Goal: Transaction & Acquisition: Purchase product/service

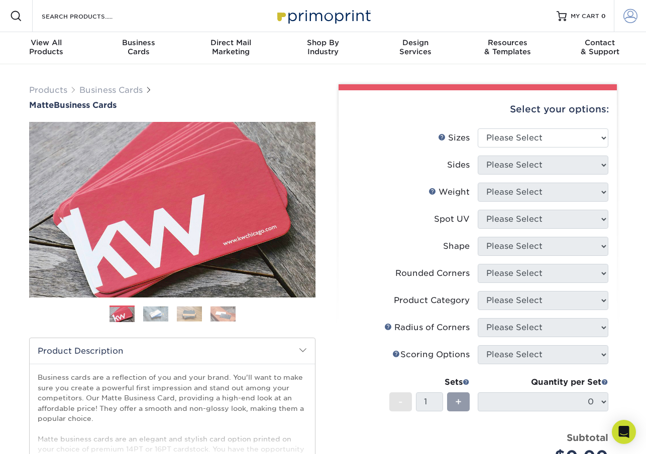
click at [628, 13] on span at bounding box center [630, 16] width 14 height 14
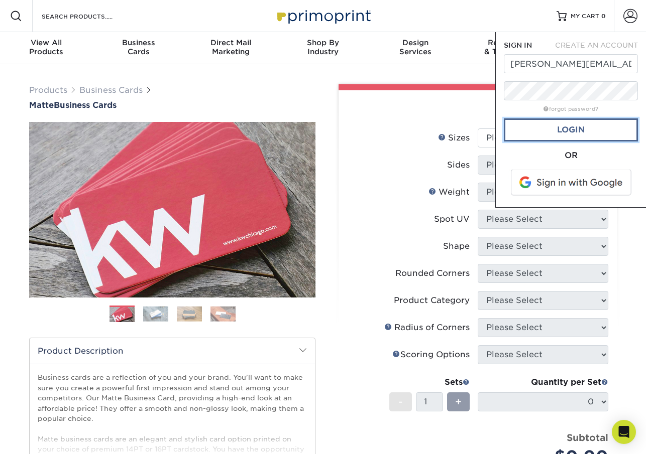
click at [567, 127] on link "Login" at bounding box center [570, 129] width 134 height 23
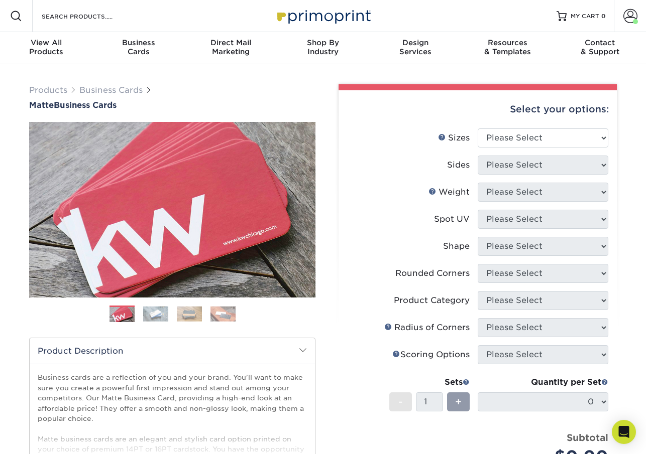
click at [567, 127] on div "Select your options:" at bounding box center [477, 109] width 262 height 38
click at [569, 135] on select "Please Select 1.5" x 3.5" - Mini 1.75" x 3.5" - Mini 2" x 2" - Square 2" x 3" -…" at bounding box center [542, 138] width 131 height 19
select select "2.00x3.50"
click at [551, 167] on select "Please Select Print Both Sides Print Front Only" at bounding box center [542, 165] width 131 height 19
select select "32d3c223-f82c-492b-b915-ba065a00862f"
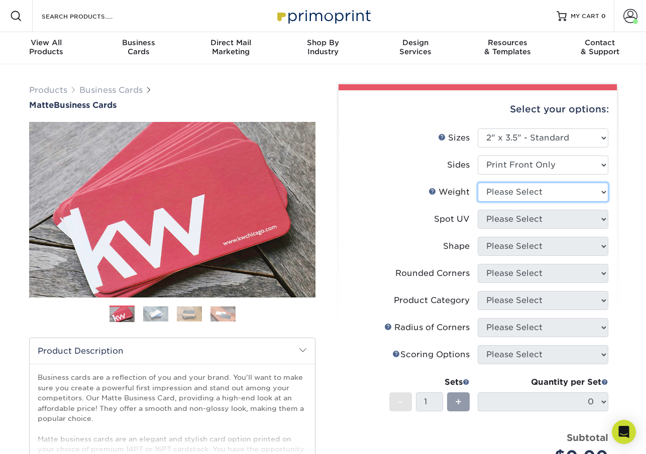
click at [536, 193] on select "Please Select 16PT 14PT" at bounding box center [542, 192] width 131 height 19
select select "14PT"
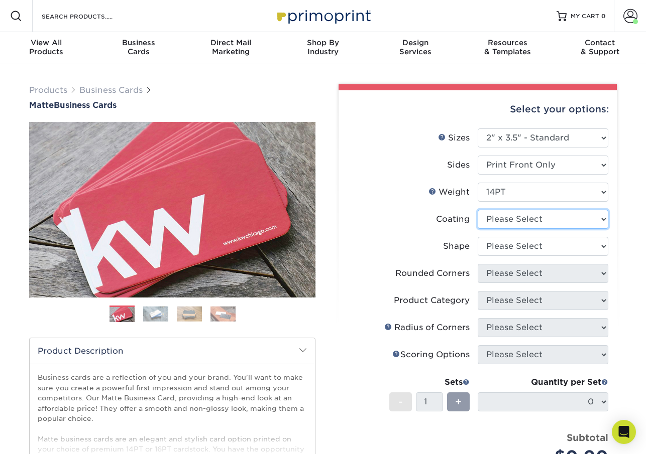
click at [530, 217] on select at bounding box center [542, 219] width 131 height 19
select select "121bb7b5-3b4d-429f-bd8d-bbf80e953313"
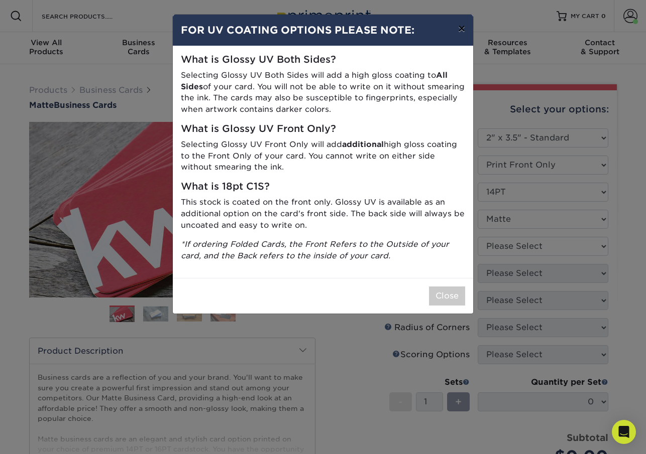
click at [463, 29] on button "×" at bounding box center [461, 29] width 23 height 28
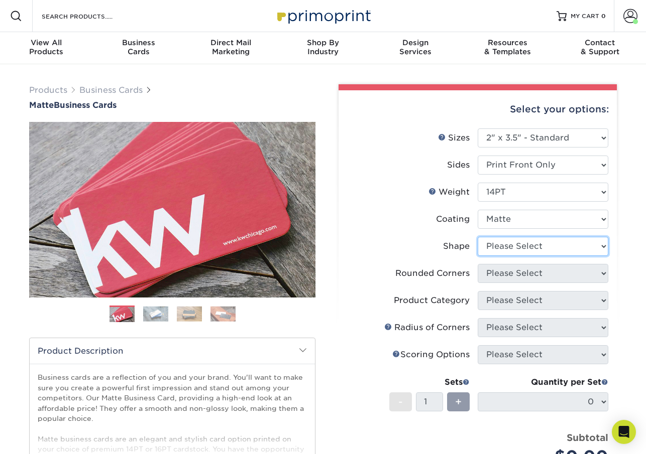
click at [536, 247] on select "Please Select Standard" at bounding box center [542, 246] width 131 height 19
select select "standard"
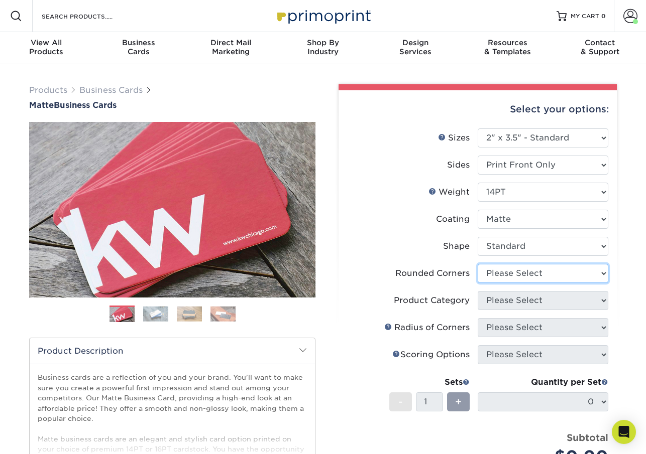
click at [530, 273] on select "Please Select Yes - Round 2 Corners Yes - Round 4 Corners No" at bounding box center [542, 273] width 131 height 19
select select "0"
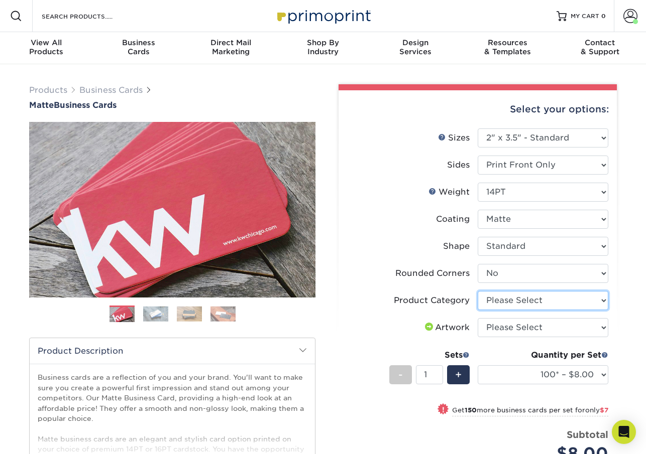
click at [497, 297] on select "Please Select Business Cards" at bounding box center [542, 300] width 131 height 19
select select "3b5148f1-0588-4f88-a218-97bcfdce65c1"
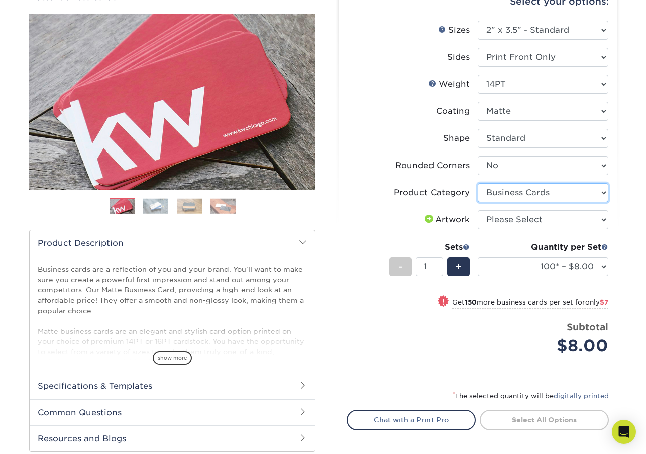
scroll to position [114, 0]
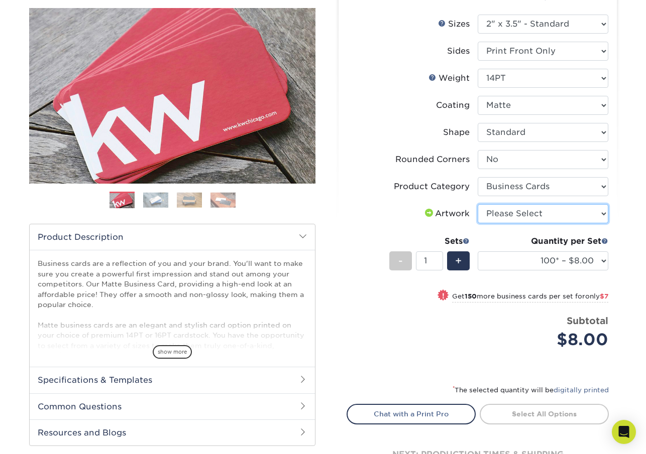
click at [517, 215] on select "Please Select I will upload files I need a design - $100" at bounding box center [542, 213] width 131 height 19
select select "upload"
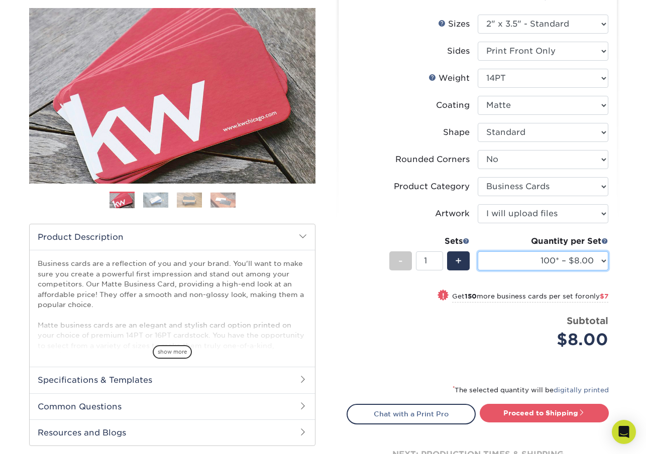
click at [603, 260] on select "100* – $8.00 250* – $15.00 500 – $30.00 1000 – $37.00 2500 – $66.00 5000 – $127…" at bounding box center [542, 260] width 131 height 19
select select "250* – $15.00"
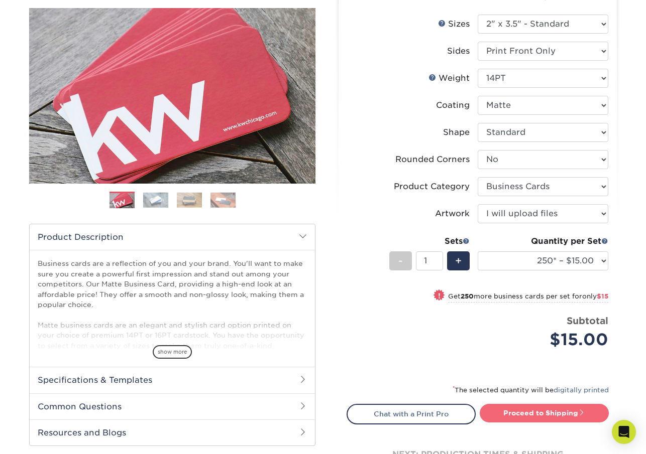
click at [532, 412] on link "Proceed to Shipping" at bounding box center [543, 413] width 129 height 18
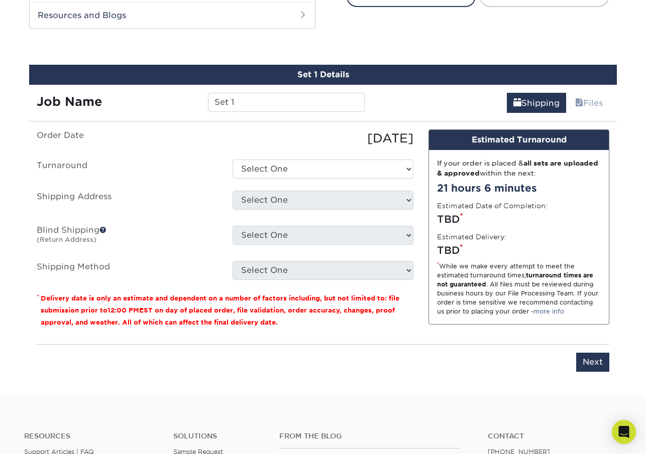
scroll to position [545, 0]
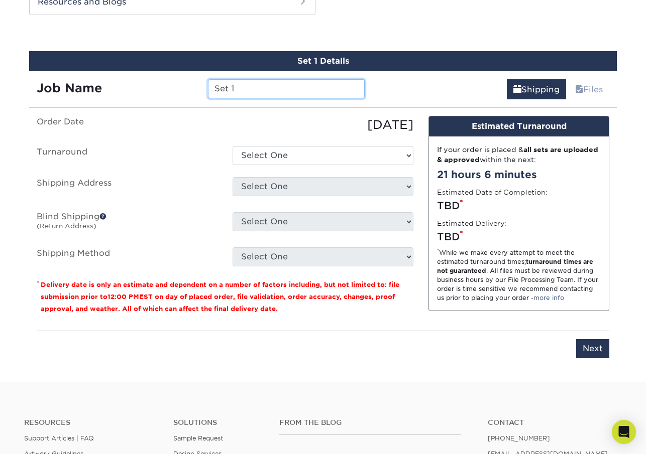
click at [289, 91] on input "Set 1" at bounding box center [286, 88] width 156 height 19
type input "S"
type input "Mulu Tewelde"
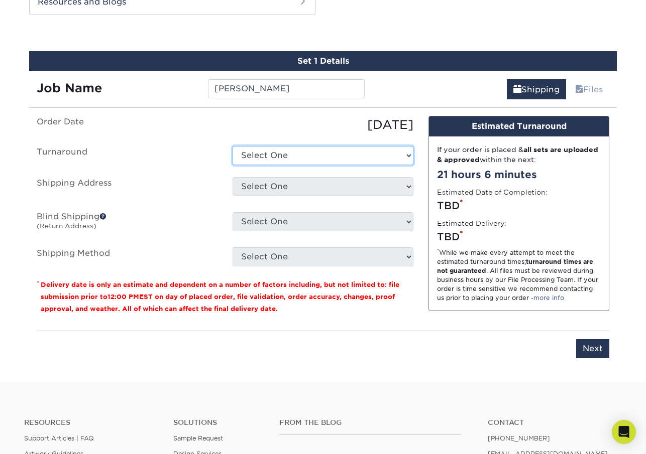
click at [284, 157] on select "Select One 2-4 Business Days 2 Day Next Business Day" at bounding box center [322, 155] width 181 height 19
select select "b8e0e1d5-dfa4-4053-bdef-d8c7c50a5676"
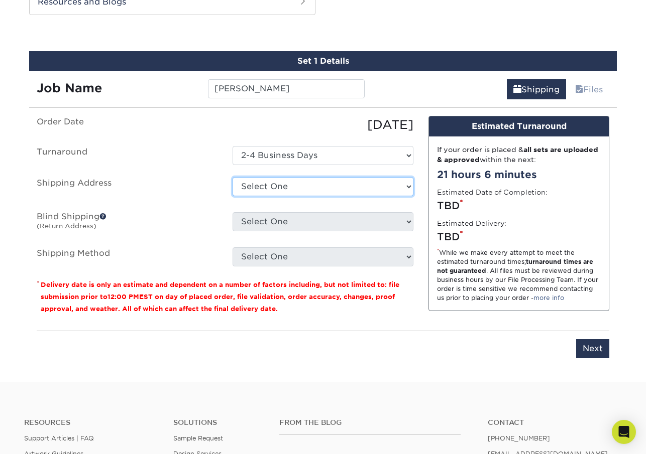
click at [279, 191] on select "Select One 88 KING ST, BURLINGTON, VT 88 KING ST, BURLINGTON, VT 88 KING ST, BU…" at bounding box center [322, 186] width 181 height 19
select select "248554"
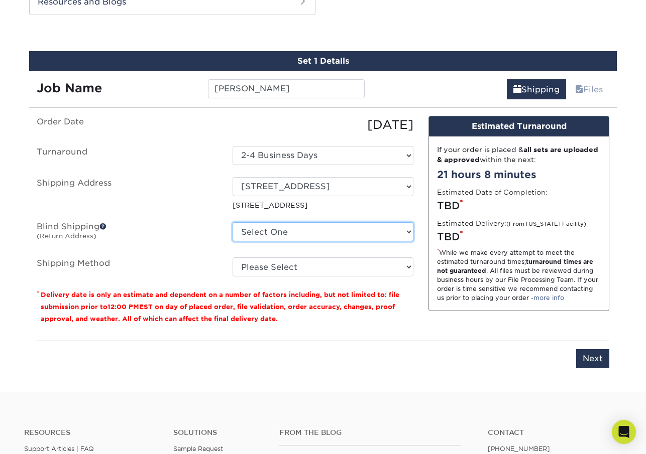
click at [291, 231] on select "Select One 88 KING ST, BURLINGTON, VT 88 KING ST, BURLINGTON, VT 88 KING ST, BU…" at bounding box center [322, 231] width 181 height 19
select select "248554"
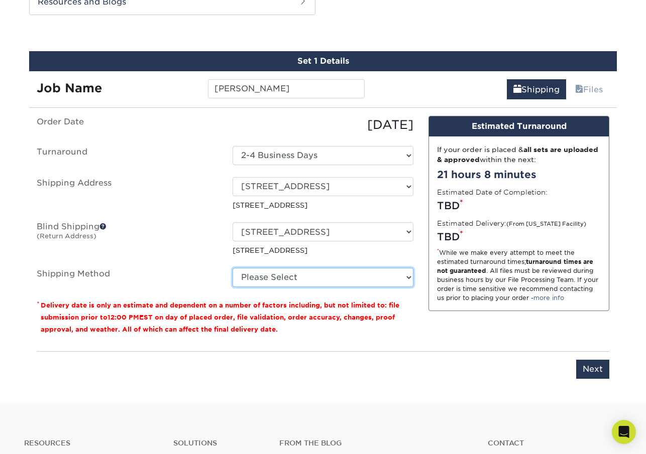
click at [271, 279] on select "Please Select Ground Shipping (+$7.84) 3 Day Shipping Service (+$20.06) 2 Day A…" at bounding box center [322, 277] width 181 height 19
select select "03"
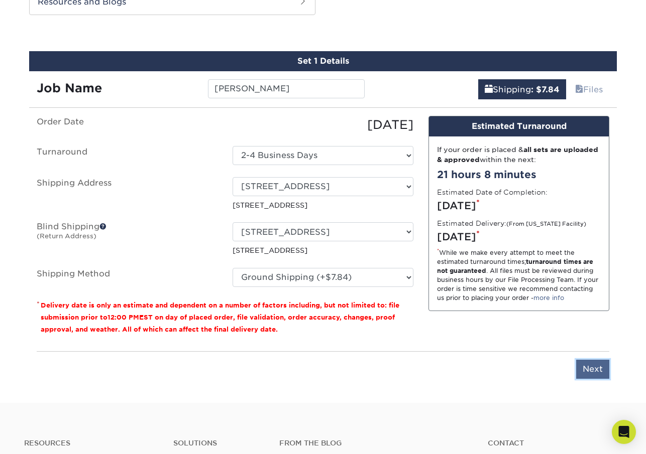
click at [596, 371] on input "Next" at bounding box center [592, 369] width 33 height 19
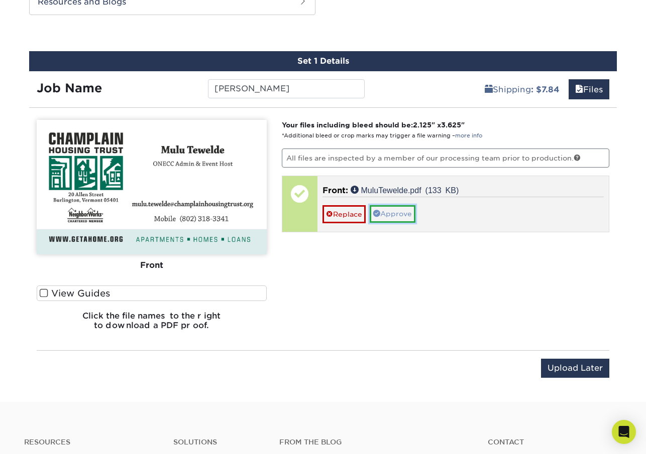
click at [400, 213] on link "Approve" at bounding box center [392, 213] width 46 height 17
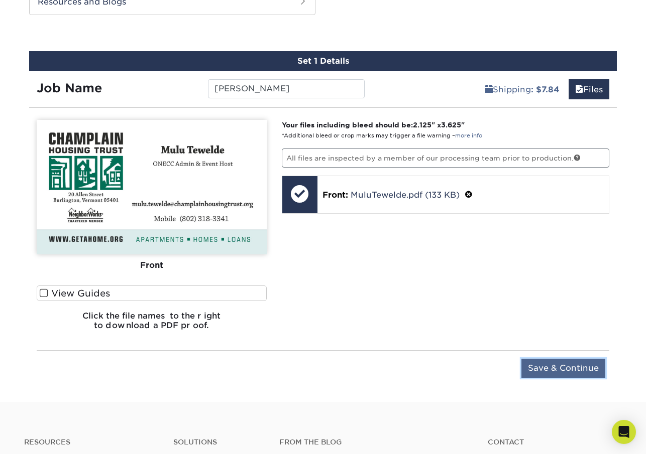
click at [553, 367] on input "Save & Continue" at bounding box center [563, 368] width 84 height 19
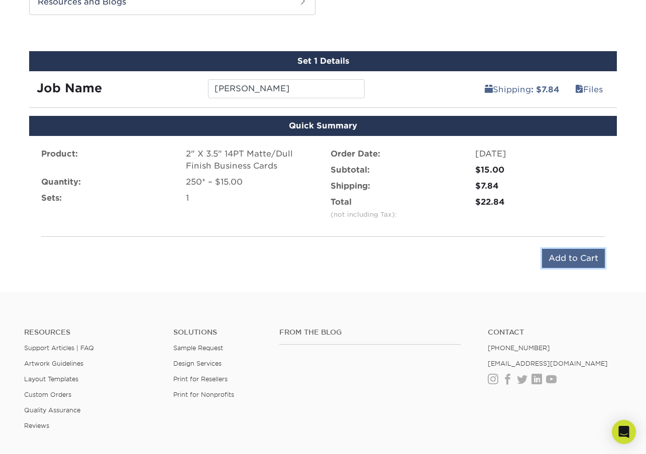
click at [562, 257] on input "Add to Cart" at bounding box center [573, 258] width 63 height 19
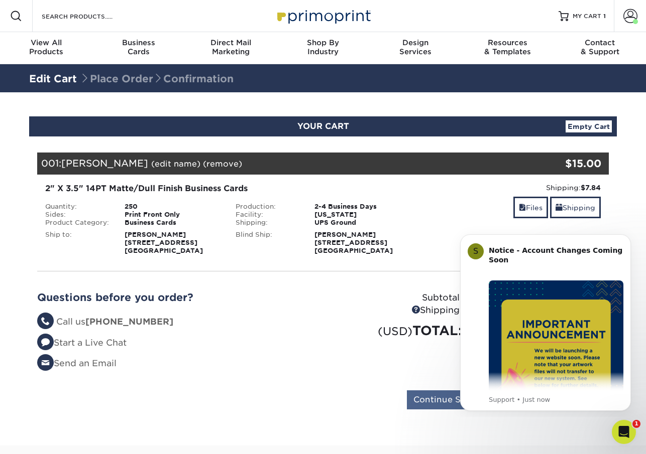
click at [455, 398] on body "S Notice - Account Changes Coming Soon ​ Past Order Files Will Not Transfer: Wh…" at bounding box center [545, 321] width 193 height 184
click at [627, 237] on icon "Dismiss notification" at bounding box center [627, 237] width 4 height 4
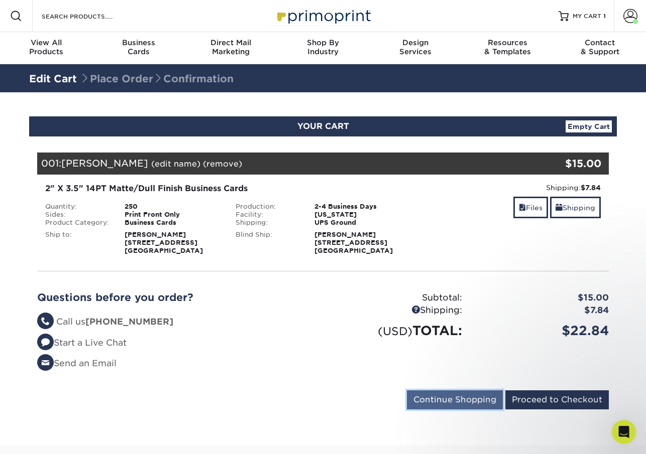
click at [452, 397] on input "Continue Shopping" at bounding box center [455, 400] width 96 height 19
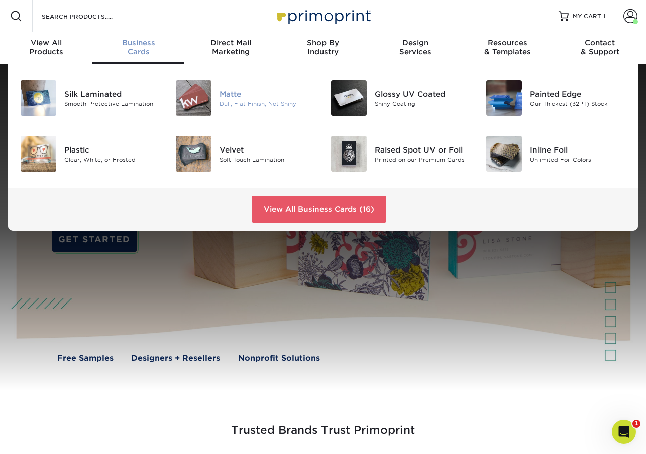
click at [240, 100] on div "Dull, Flat Finish, Not Shiny" at bounding box center [267, 103] width 96 height 9
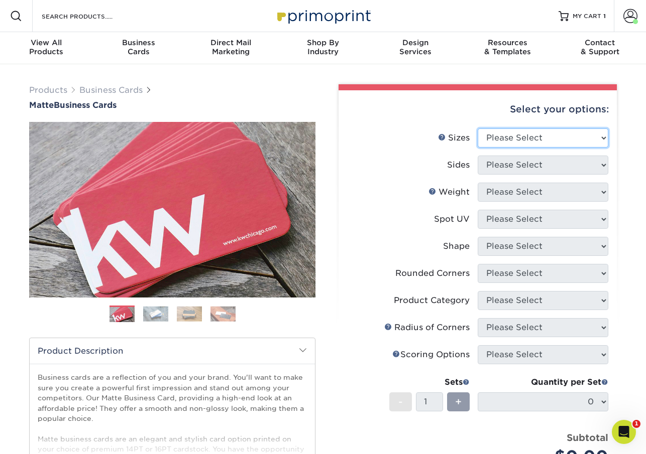
click at [539, 141] on select "Please Select 1.5" x 3.5" - Mini 1.75" x 3.5" - Mini 2" x 2" - Square 2" x 3" -…" at bounding box center [542, 138] width 131 height 19
select select "2.00x3.50"
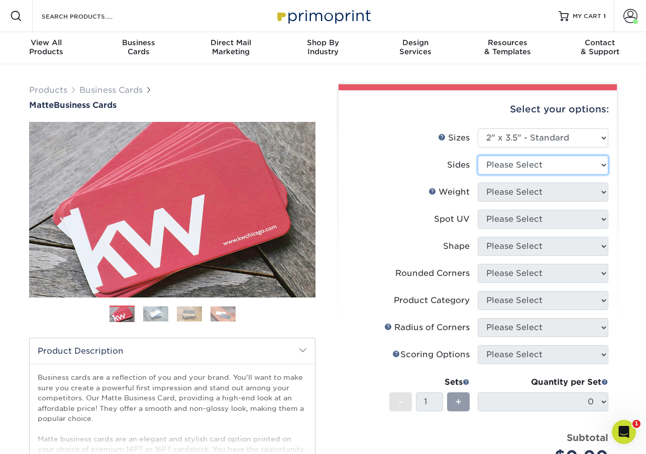
click at [520, 166] on select "Please Select Print Both Sides Print Front Only" at bounding box center [542, 165] width 131 height 19
select select "32d3c223-f82c-492b-b915-ba065a00862f"
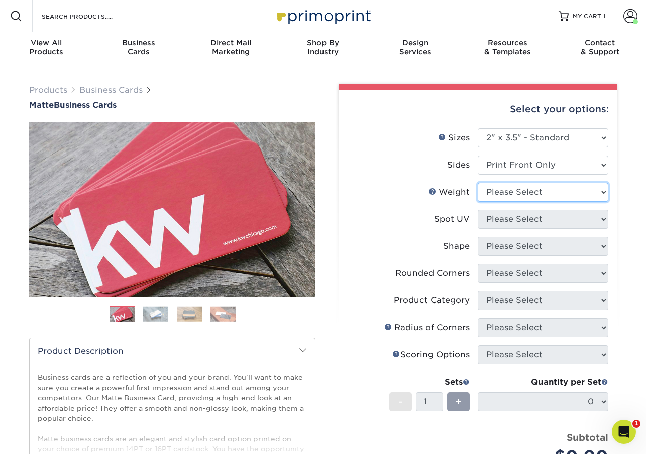
click at [519, 194] on select "Please Select 16PT 14PT" at bounding box center [542, 192] width 131 height 19
select select "14PT"
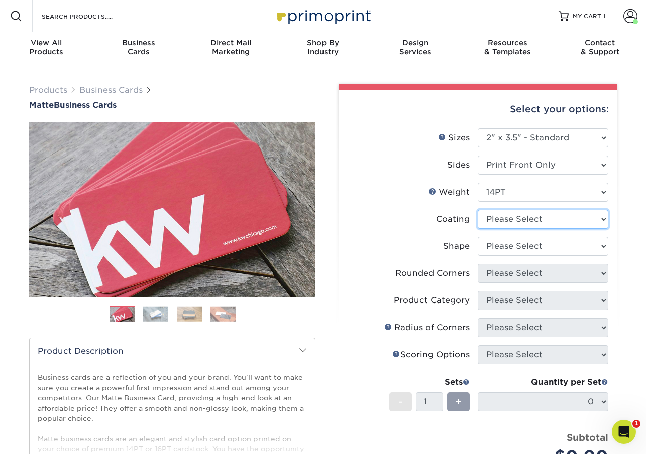
click at [510, 219] on select at bounding box center [542, 219] width 131 height 19
select select "121bb7b5-3b4d-429f-bd8d-bbf80e953313"
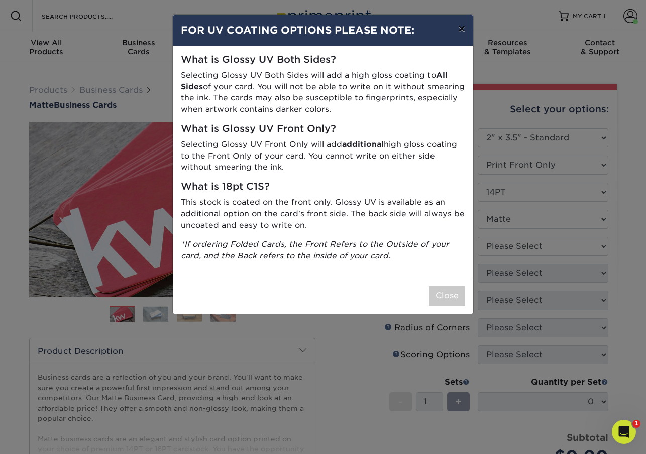
click at [460, 29] on button "×" at bounding box center [461, 29] width 23 height 28
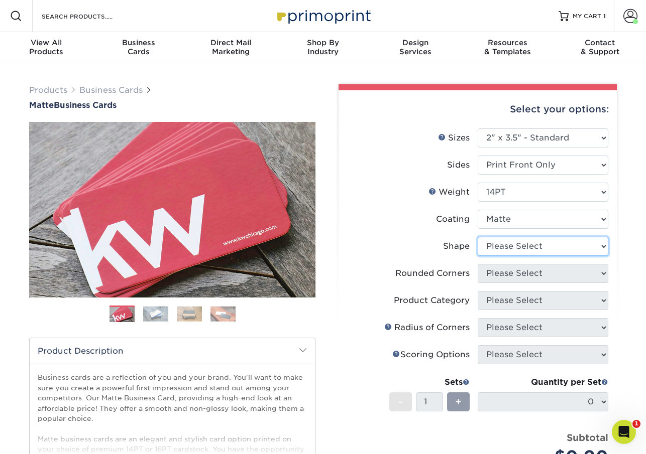
click at [506, 246] on select "Please Select Standard" at bounding box center [542, 246] width 131 height 19
select select "standard"
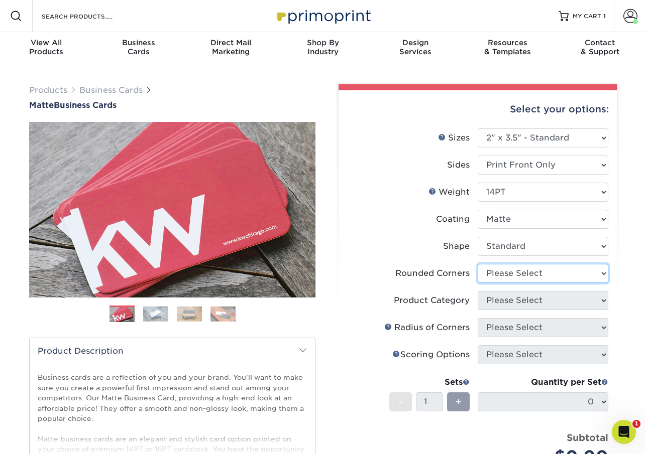
click at [505, 273] on select "Please Select Yes - Round 2 Corners Yes - Round 4 Corners No" at bounding box center [542, 273] width 131 height 19
select select "0"
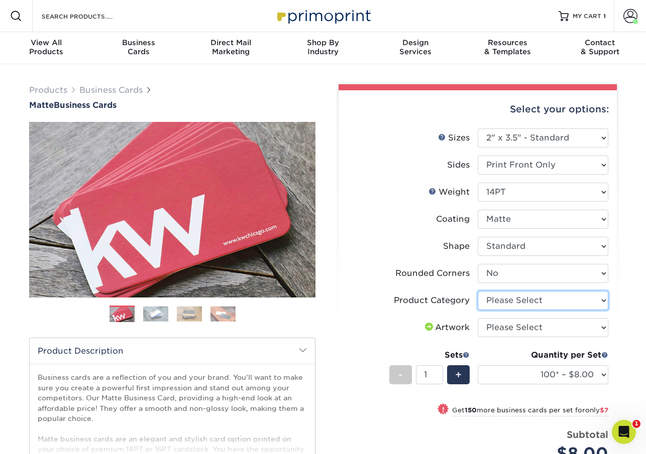
click at [491, 301] on select "Please Select Business Cards" at bounding box center [542, 300] width 131 height 19
select select "3b5148f1-0588-4f88-a218-97bcfdce65c1"
click at [493, 330] on select "Please Select I will upload files I need a design - $100" at bounding box center [542, 327] width 131 height 19
select select "upload"
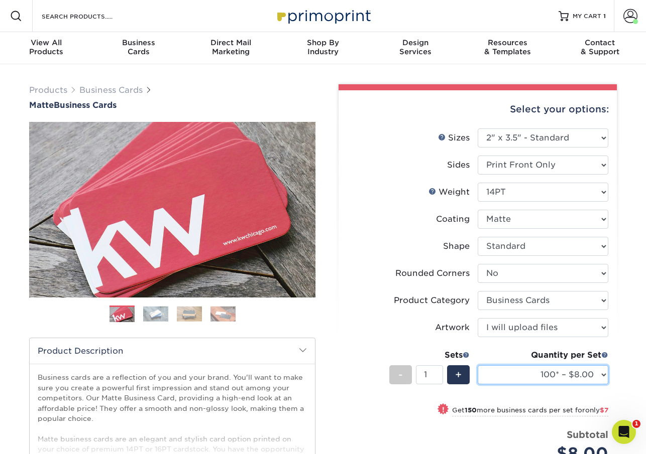
click at [525, 375] on select "100* – $8.00 250* – $15.00 500 – $30.00 1000 – $37.00 2500 – $66.00 5000 – $127…" at bounding box center [542, 374] width 131 height 19
select select "250* – $15.00"
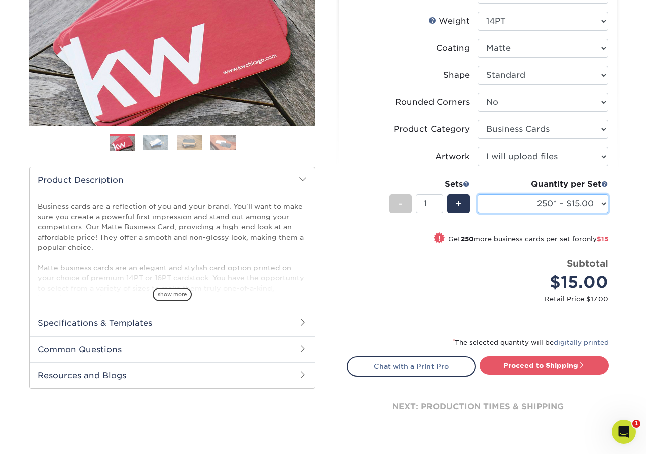
scroll to position [171, 0]
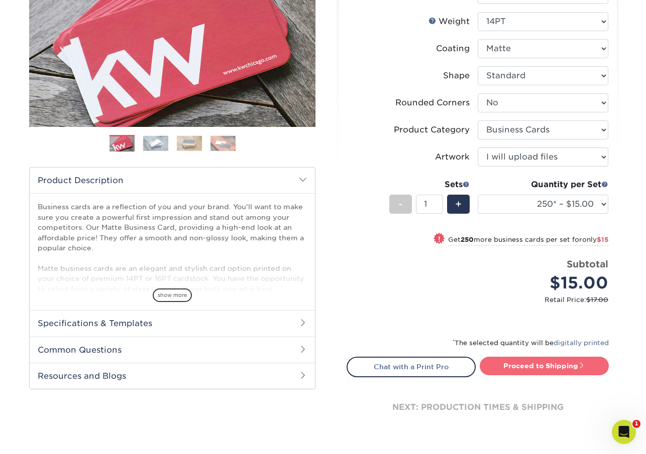
click at [541, 365] on link "Proceed to Shipping" at bounding box center [543, 366] width 129 height 18
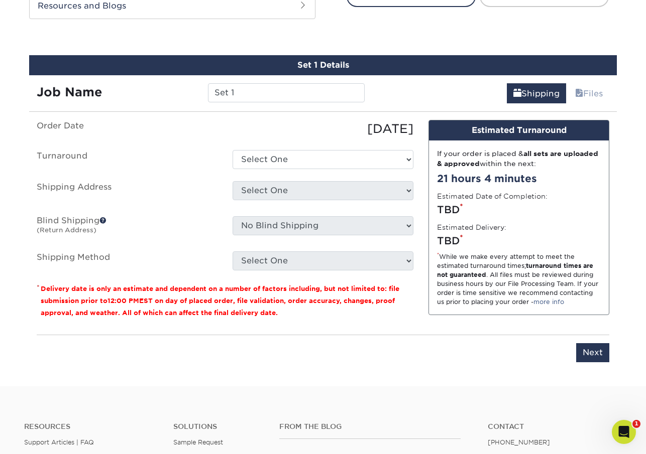
scroll to position [555, 0]
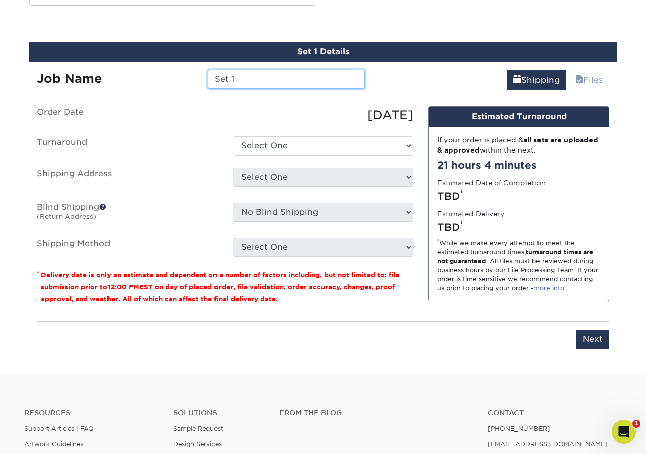
click at [241, 76] on input "Set 1" at bounding box center [286, 79] width 156 height 19
drag, startPoint x: 241, startPoint y: 76, endPoint x: 167, endPoint y: 72, distance: 74.9
click at [167, 72] on div "Job Name Set 1" at bounding box center [200, 79] width 343 height 19
type input "Joe Tomlinson"
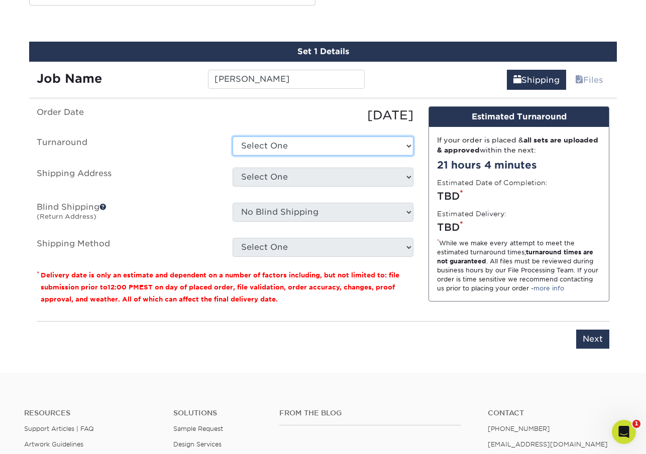
click at [246, 148] on select "Select One 2-4 Business Days 2 Day Next Business Day" at bounding box center [322, 146] width 181 height 19
select select "b8e0e1d5-dfa4-4053-bdef-d8c7c50a5676"
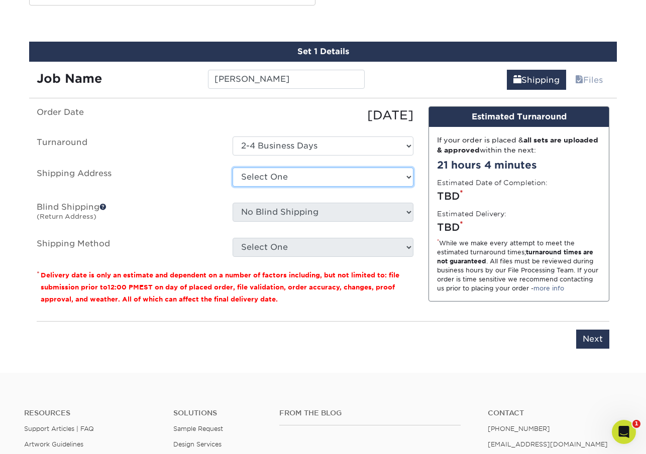
click at [249, 178] on select "Select One M. M. M. M. M. M. Mr [PERSON_NAME] + Add New Address" at bounding box center [322, 177] width 181 height 19
select select "248554"
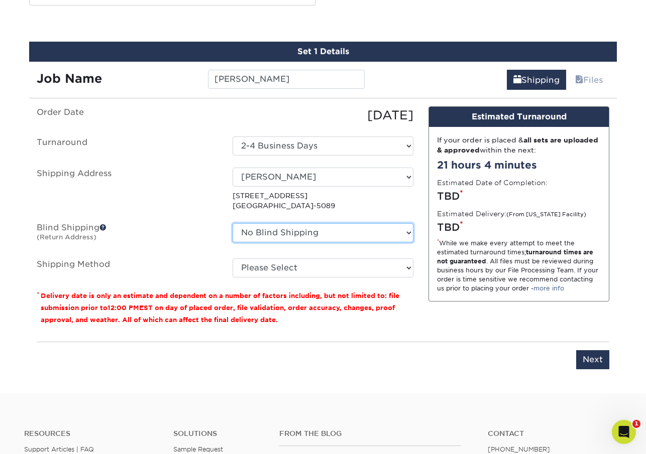
click at [266, 239] on select "No Blind Shipping M. M. M. M. M. M. Mr [PERSON_NAME] + Add New Address" at bounding box center [322, 232] width 181 height 19
select select "248554"
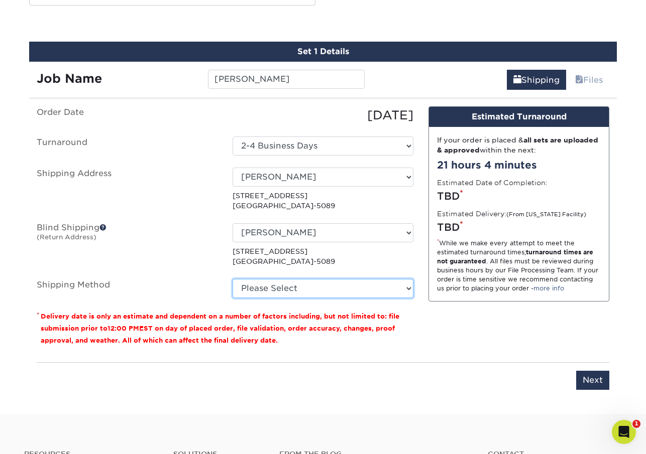
click at [264, 288] on select "Please Select Ground Shipping (+$7.84) 3 Day Shipping Service (+$20.06) 2 Day A…" at bounding box center [322, 288] width 181 height 19
select select "03"
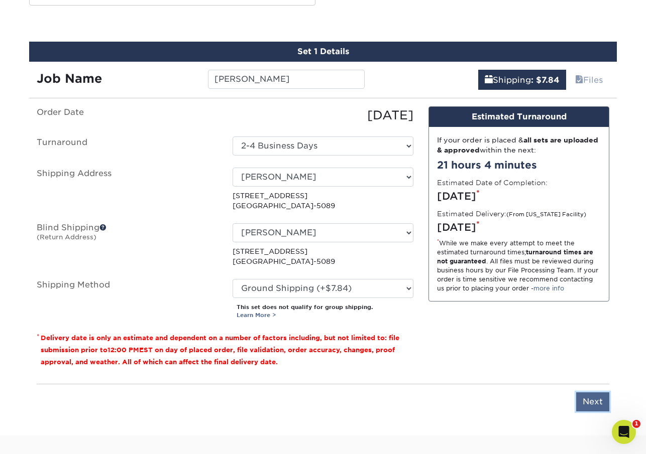
click at [594, 404] on input "Next" at bounding box center [592, 402] width 33 height 19
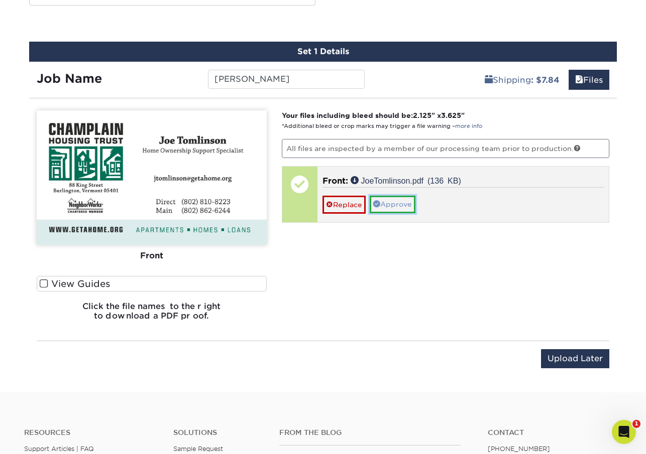
click at [402, 203] on link "Approve" at bounding box center [392, 204] width 46 height 17
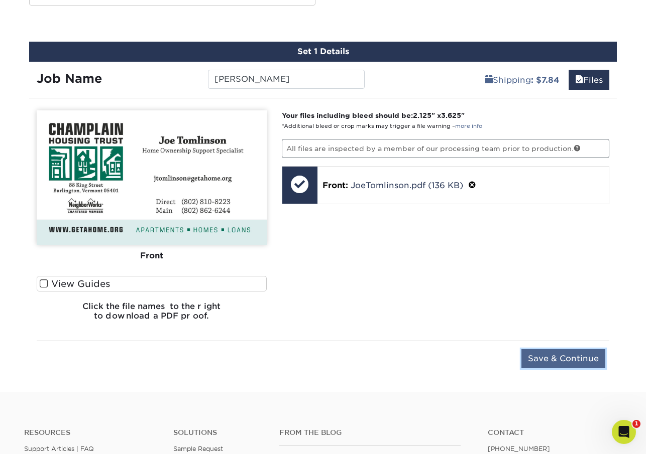
click at [551, 357] on input "Save & Continue" at bounding box center [563, 358] width 84 height 19
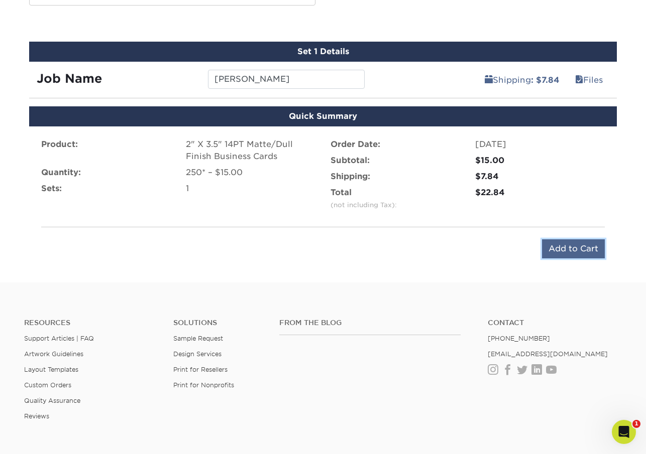
click at [568, 247] on input "Add to Cart" at bounding box center [573, 248] width 63 height 19
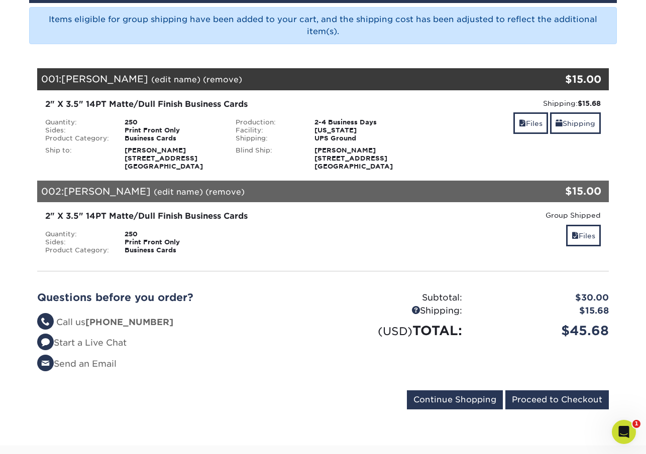
scroll to position [140, 0]
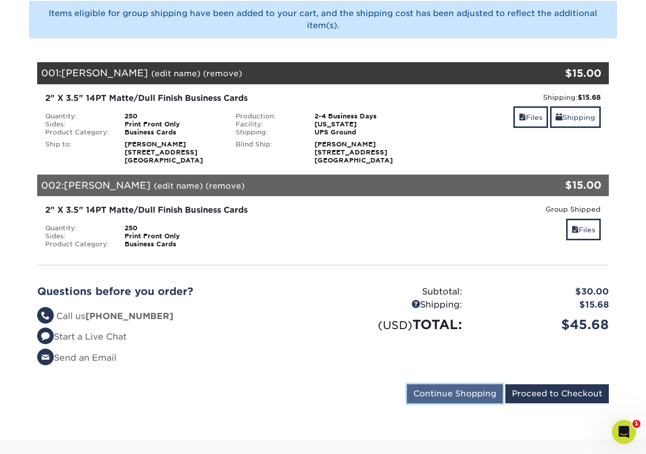
click at [467, 391] on input "Continue Shopping" at bounding box center [455, 393] width 96 height 19
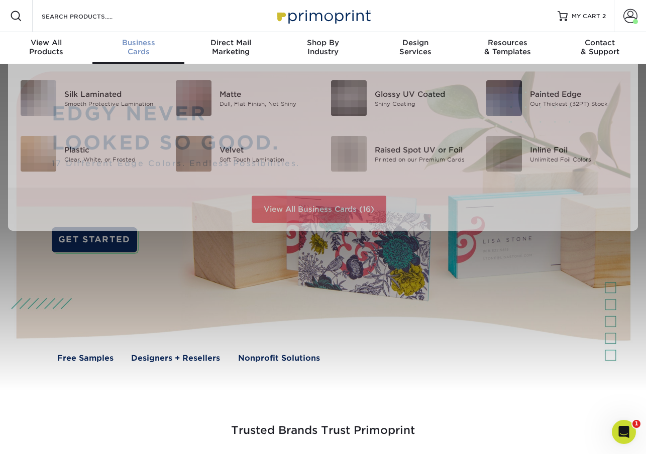
click at [137, 51] on div "Business Cards" at bounding box center [138, 47] width 92 height 18
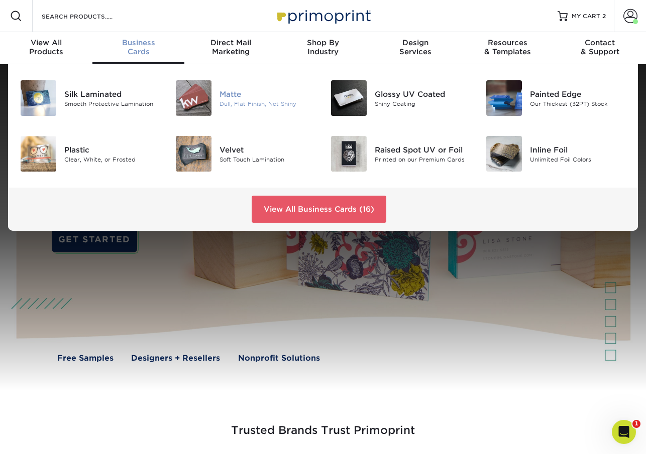
click at [232, 104] on div "Dull, Flat Finish, Not Shiny" at bounding box center [267, 103] width 96 height 9
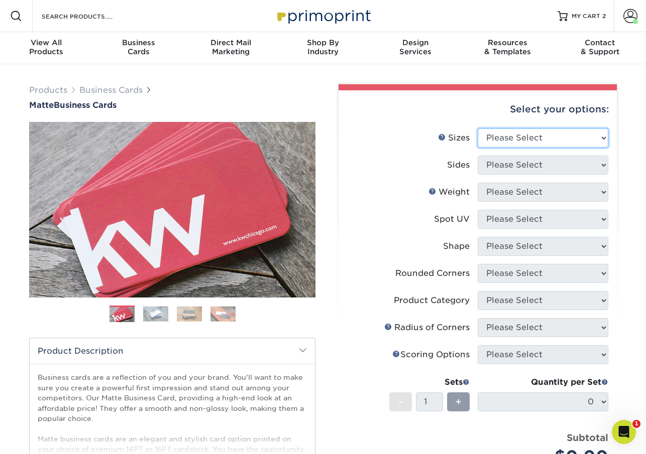
click at [574, 137] on select "Please Select 1.5" x 3.5" - Mini 1.75" x 3.5" - Mini 2" x 2" - Square 2" x 3" -…" at bounding box center [542, 138] width 131 height 19
select select "2.00x3.50"
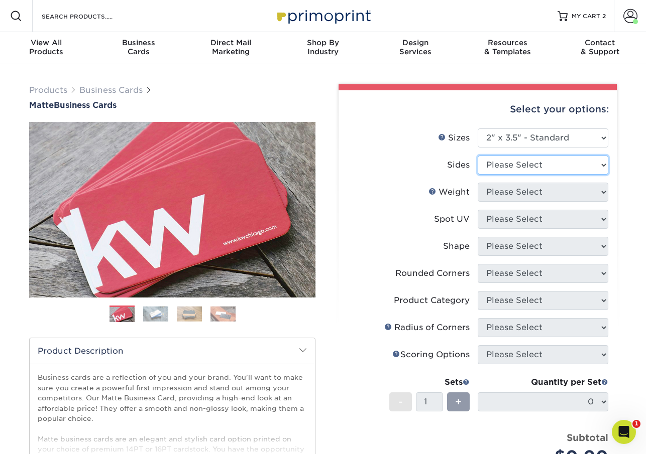
click at [534, 166] on select "Please Select Print Both Sides Print Front Only" at bounding box center [542, 165] width 131 height 19
select select "32d3c223-f82c-492b-b915-ba065a00862f"
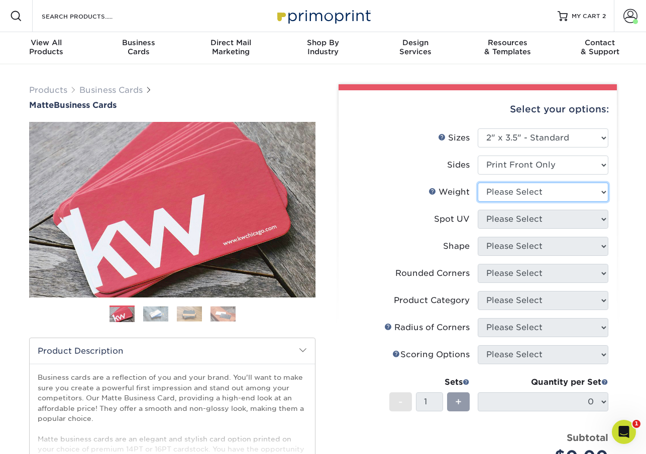
click at [534, 194] on select "Please Select 16PT 14PT" at bounding box center [542, 192] width 131 height 19
select select "14PT"
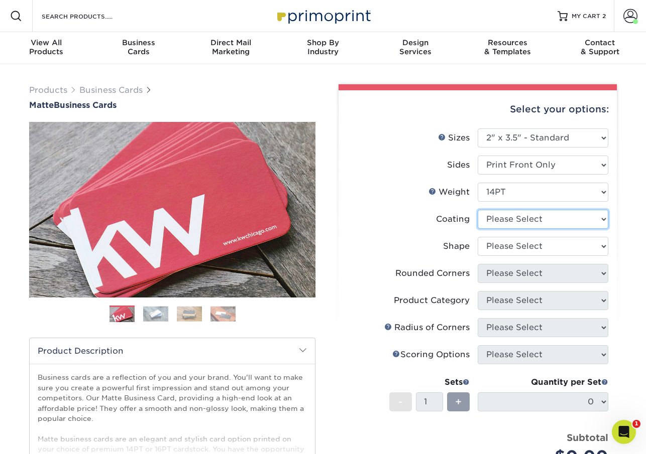
click at [522, 221] on select at bounding box center [542, 219] width 131 height 19
select select "121bb7b5-3b4d-429f-bd8d-bbf80e953313"
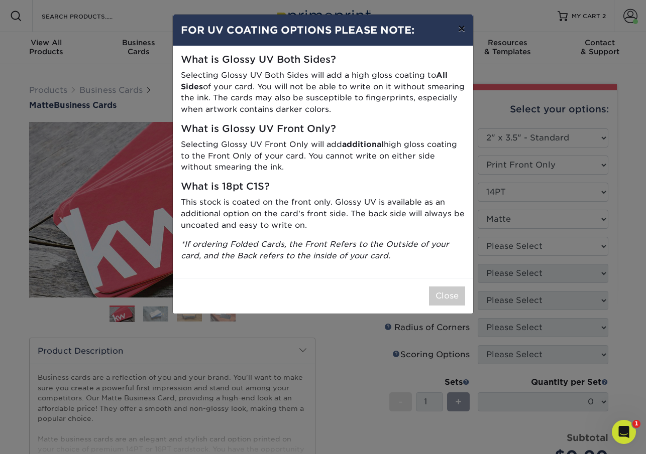
click at [459, 29] on button "×" at bounding box center [461, 29] width 23 height 28
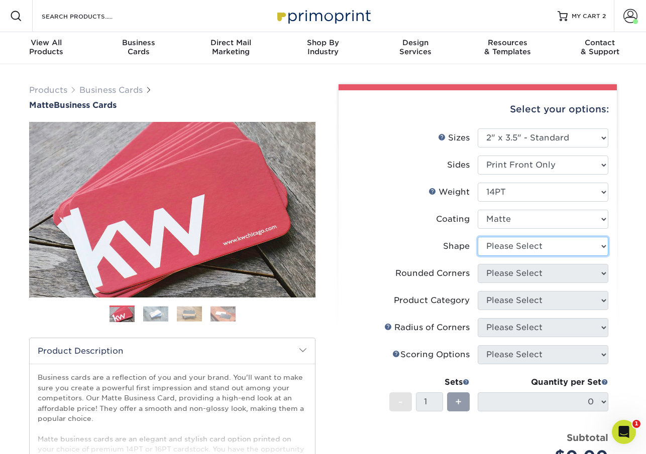
click at [492, 246] on select "Please Select Standard" at bounding box center [542, 246] width 131 height 19
select select "standard"
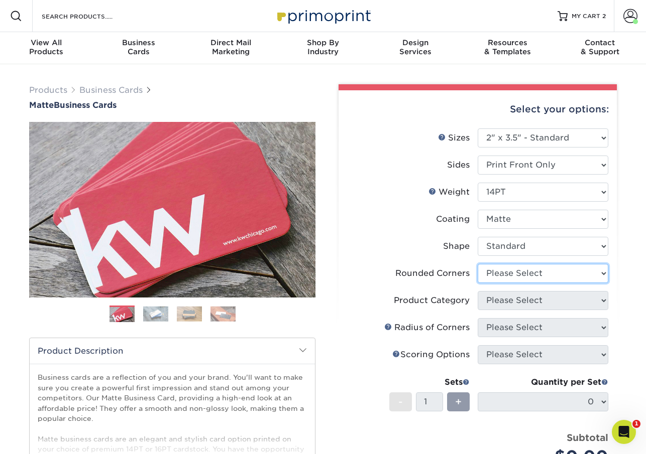
click at [492, 276] on select "Please Select Yes - Round 2 Corners Yes - Round 4 Corners No" at bounding box center [542, 273] width 131 height 19
select select "0"
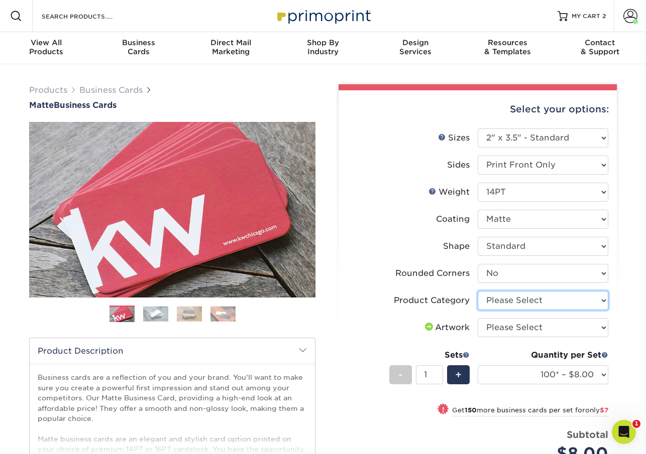
click at [502, 299] on select "Please Select Business Cards" at bounding box center [542, 300] width 131 height 19
select select "3b5148f1-0588-4f88-a218-97bcfdce65c1"
click at [500, 327] on select "Please Select I will upload files I need a design - $100" at bounding box center [542, 327] width 131 height 19
select select "upload"
click at [601, 375] on select "100* – $8.00 250* – $15.00 500 – $30.00 1000 – $37.00 2500 – $66.00 5000 – $127…" at bounding box center [542, 374] width 131 height 19
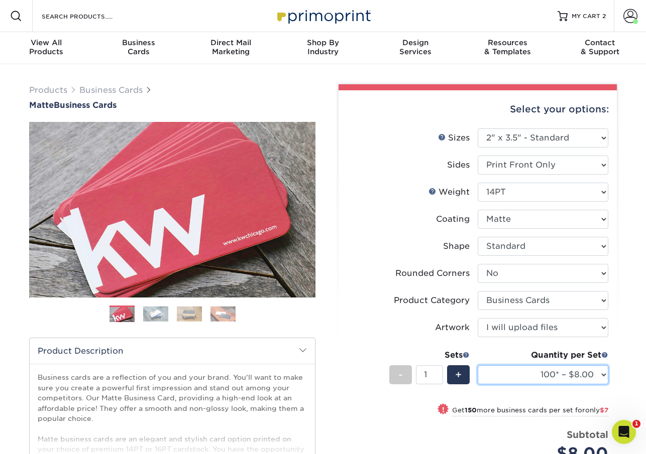
select select "250* – $15.00"
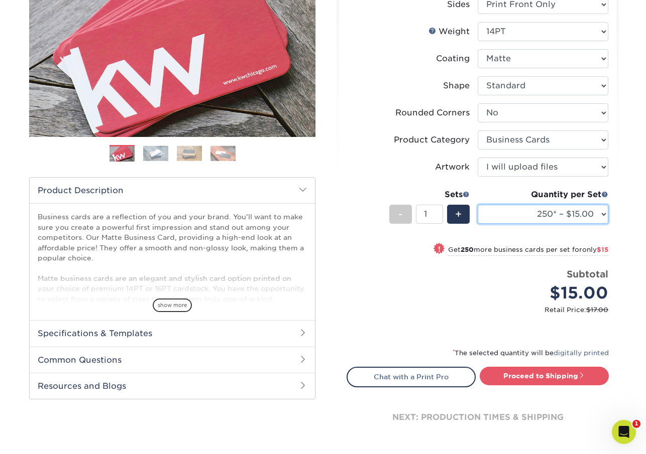
scroll to position [166, 0]
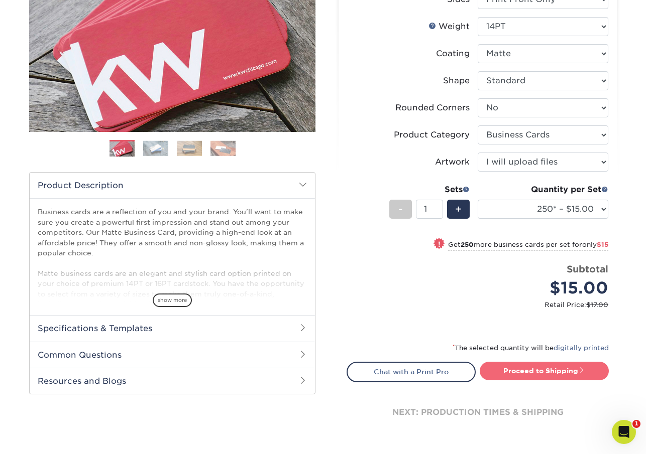
click at [528, 370] on link "Proceed to Shipping" at bounding box center [543, 371] width 129 height 18
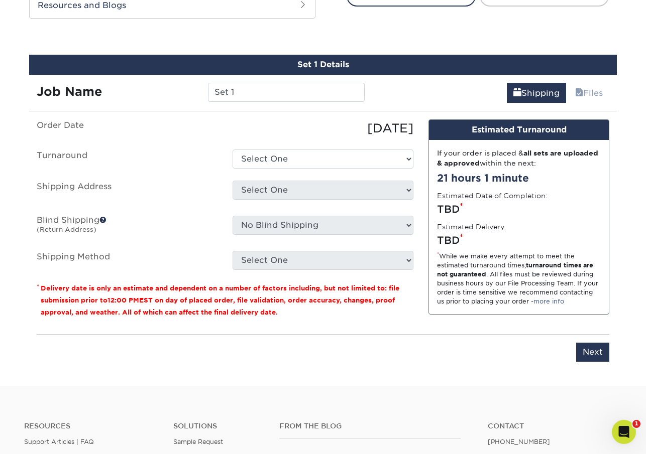
scroll to position [555, 0]
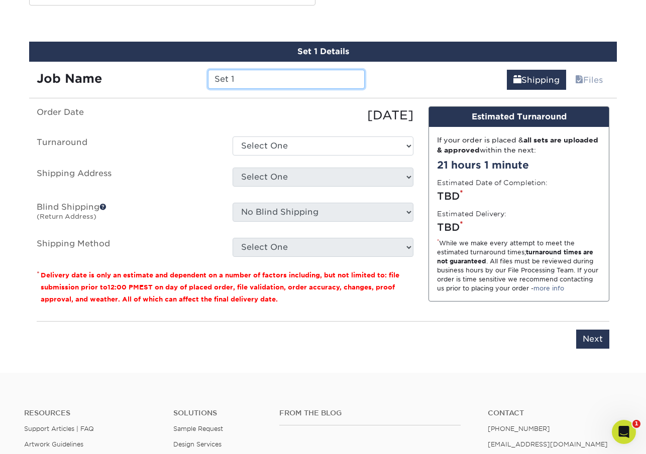
drag, startPoint x: 244, startPoint y: 83, endPoint x: 173, endPoint y: 77, distance: 71.0
click at [173, 77] on div "Job Name Set 1" at bounding box center [200, 79] width 343 height 19
type input "[PERSON_NAME]"
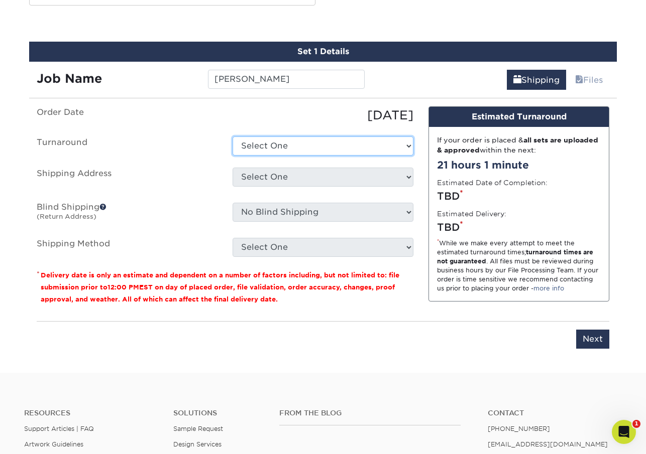
click at [269, 145] on select "Select One 2-4 Business Days 2 Day Next Business Day" at bounding box center [322, 146] width 181 height 19
select select "b8e0e1d5-dfa4-4053-bdef-d8c7c50a5676"
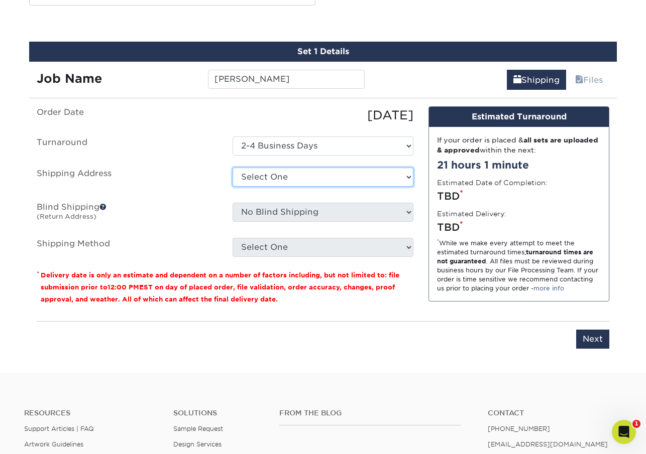
click at [271, 176] on select "Select One M. M. M. M. M. M. Mr ms Sylvie Vidrine + Add New Address" at bounding box center [322, 177] width 181 height 19
select select "248554"
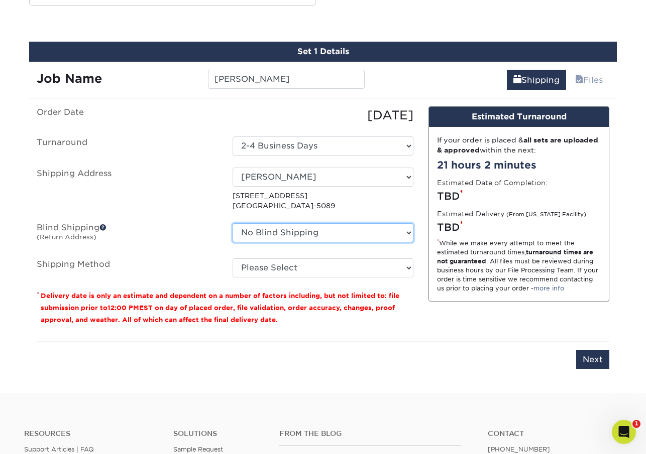
click at [287, 232] on select "No Blind Shipping M. M. M. M. M. M. Mr ms Sylvie Vidrine + Add New Address" at bounding box center [322, 232] width 181 height 19
select select "248554"
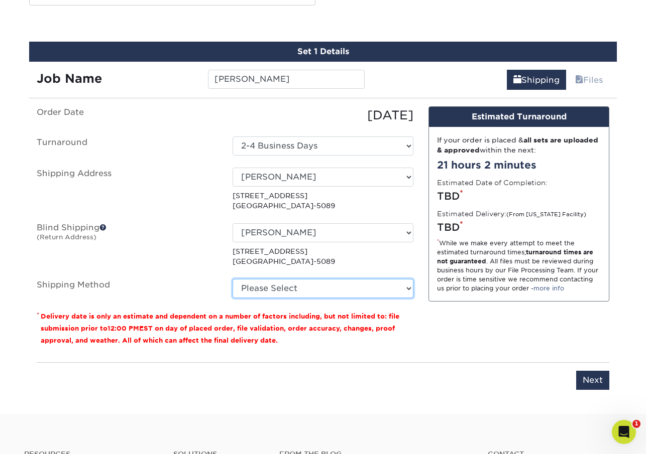
click at [262, 290] on select "Please Select Ground Shipping (+$7.84) 3 Day Shipping Service (+$20.06) 2 Day A…" at bounding box center [322, 288] width 181 height 19
select select "03"
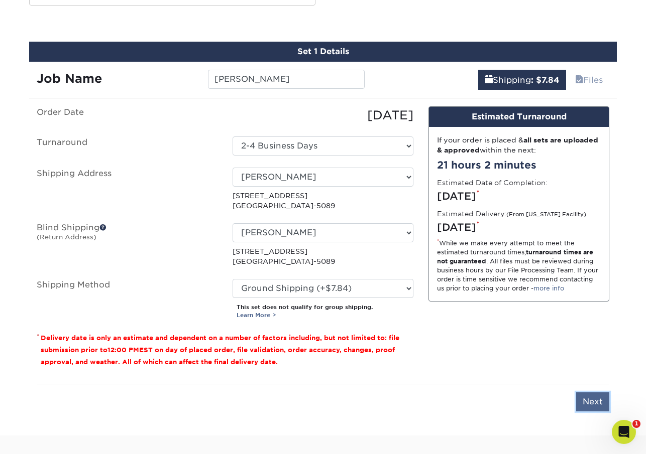
click at [590, 401] on input "Next" at bounding box center [592, 402] width 33 height 19
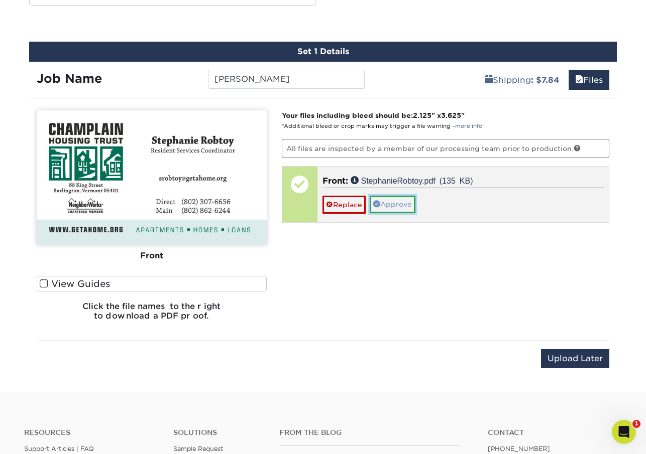
click at [399, 203] on link "Approve" at bounding box center [392, 204] width 46 height 17
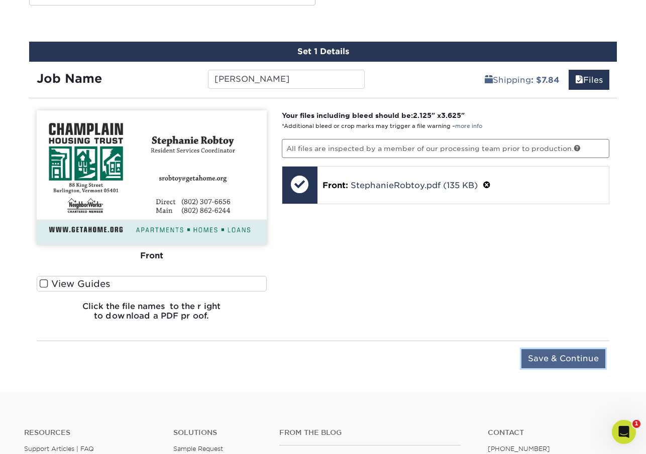
click at [556, 357] on input "Save & Continue" at bounding box center [563, 358] width 84 height 19
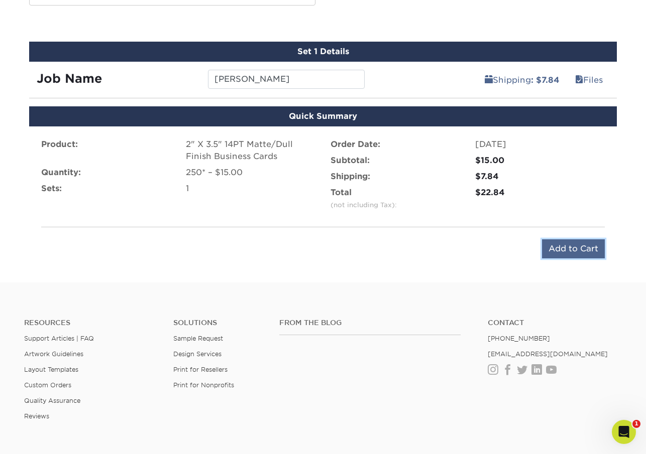
click at [561, 246] on input "Add to Cart" at bounding box center [573, 248] width 63 height 19
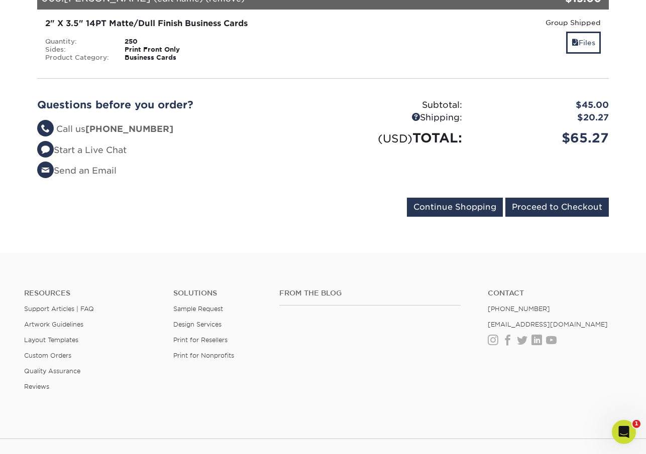
scroll to position [429, 0]
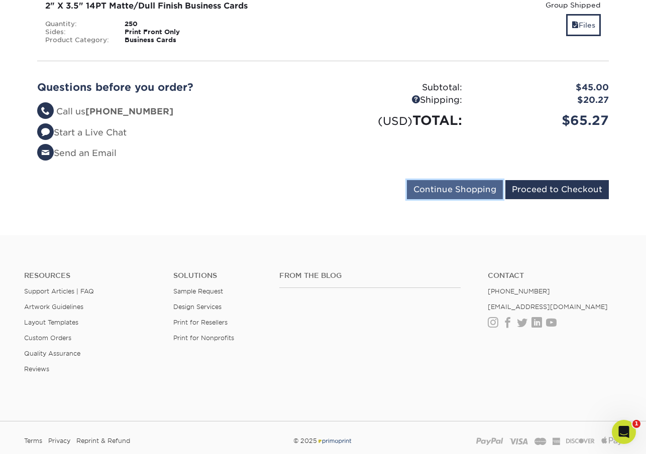
click at [457, 189] on input "Continue Shopping" at bounding box center [455, 189] width 96 height 19
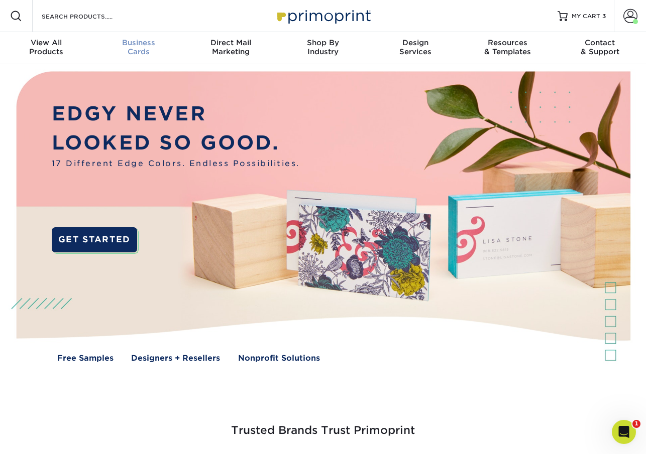
click at [140, 44] on span "Business" at bounding box center [138, 42] width 92 height 9
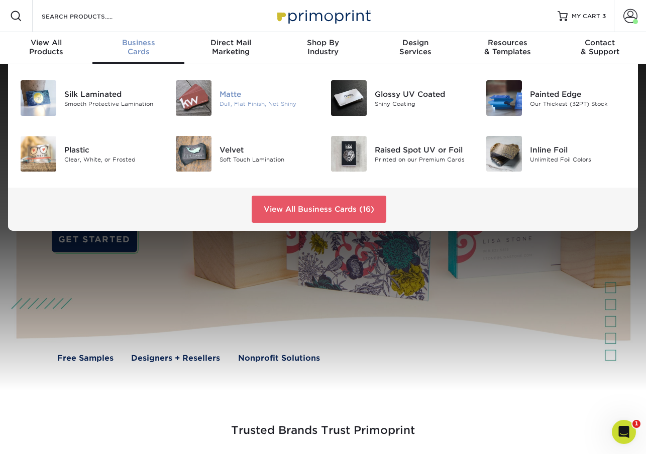
click at [231, 104] on div "Dull, Flat Finish, Not Shiny" at bounding box center [267, 103] width 96 height 9
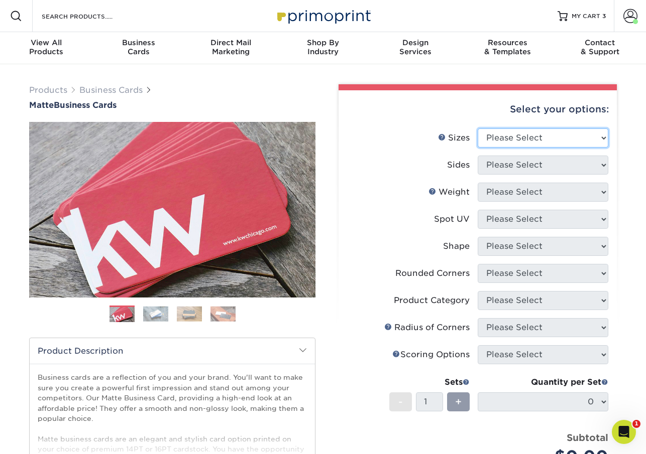
click at [531, 137] on select "Please Select 1.5" x 3.5" - Mini 1.75" x 3.5" - Mini 2" x 2" - Square 2" x 3" -…" at bounding box center [542, 138] width 131 height 19
select select "2.00x3.50"
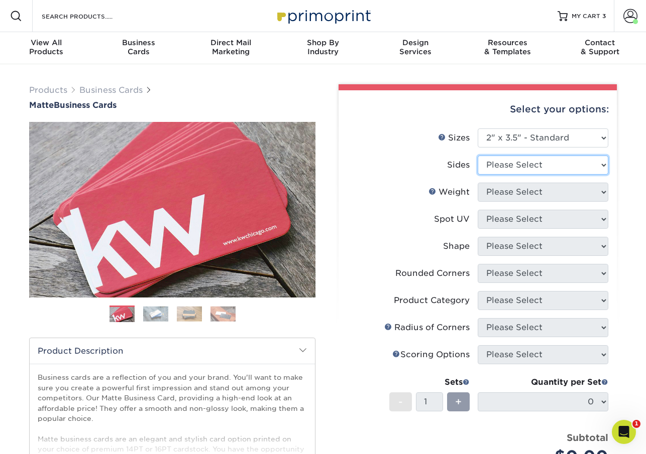
click at [518, 166] on select "Please Select Print Both Sides Print Front Only" at bounding box center [542, 165] width 131 height 19
select select "32d3c223-f82c-492b-b915-ba065a00862f"
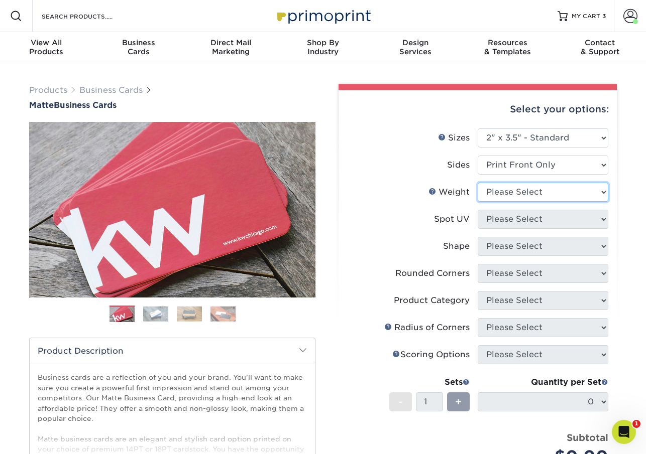
click at [521, 195] on select "Please Select 16PT 14PT" at bounding box center [542, 192] width 131 height 19
select select "14PT"
click at [0, 0] on select at bounding box center [0, 0] width 0 height 0
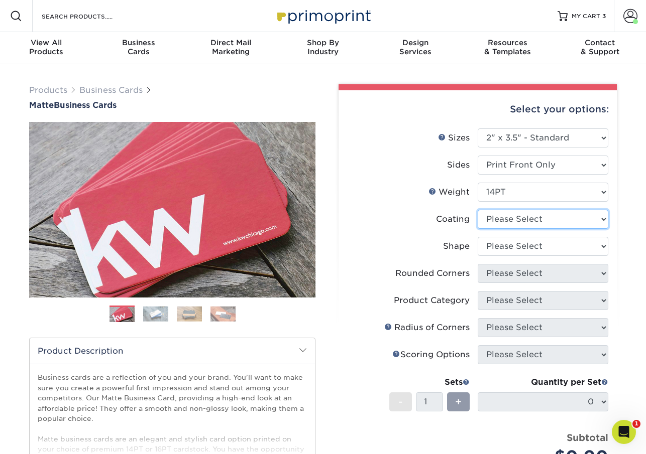
select select "121bb7b5-3b4d-429f-bd8d-bbf80e953313"
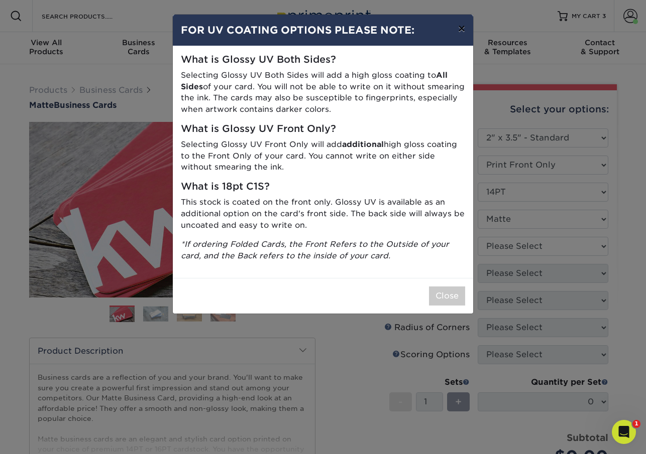
click at [460, 31] on button "×" at bounding box center [461, 29] width 23 height 28
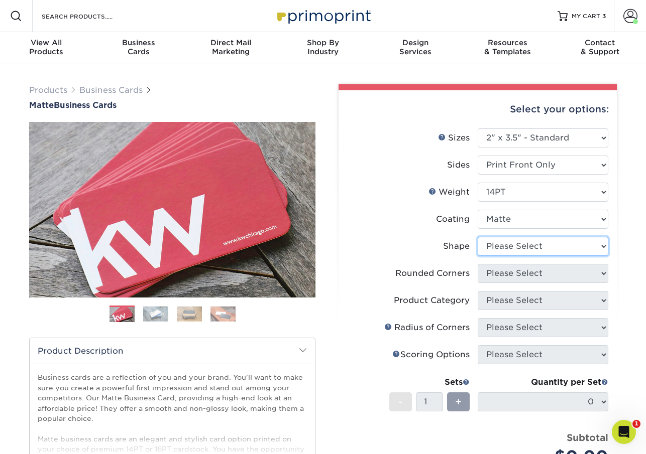
click at [487, 251] on select "Please Select Standard" at bounding box center [542, 246] width 131 height 19
select select "standard"
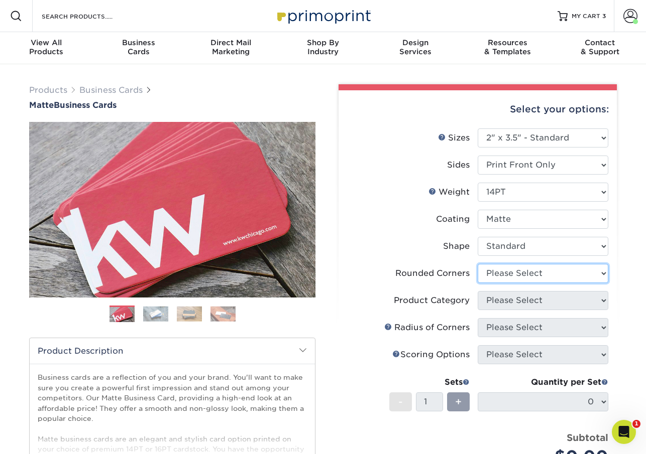
click at [495, 274] on select "Please Select Yes - Round 2 Corners Yes - Round 4 Corners No" at bounding box center [542, 273] width 131 height 19
select select "0"
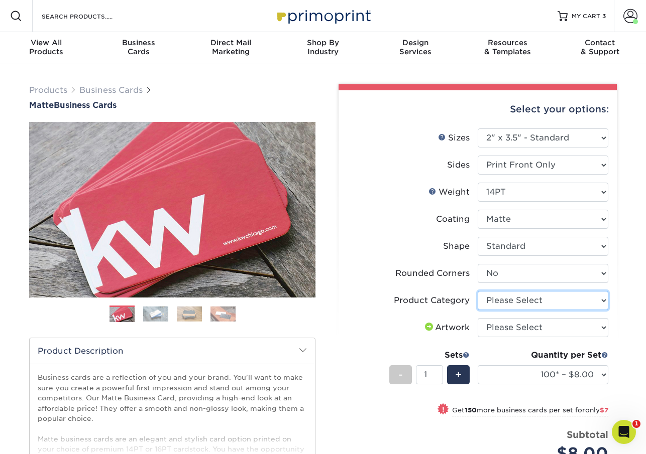
click at [499, 303] on select "Please Select Business Cards" at bounding box center [542, 300] width 131 height 19
select select "3b5148f1-0588-4f88-a218-97bcfdce65c1"
click at [504, 328] on select "Please Select I will upload files I need a design - $100" at bounding box center [542, 327] width 131 height 19
select select "upload"
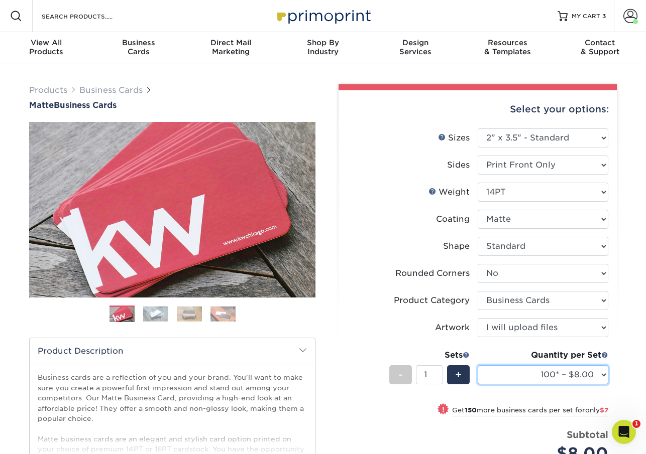
click at [597, 375] on select "100* – $8.00 250* – $15.00 500 – $30.00 1000 – $37.00 2500 – $66.00 5000 – $127…" at bounding box center [542, 374] width 131 height 19
select select "250* – $15.00"
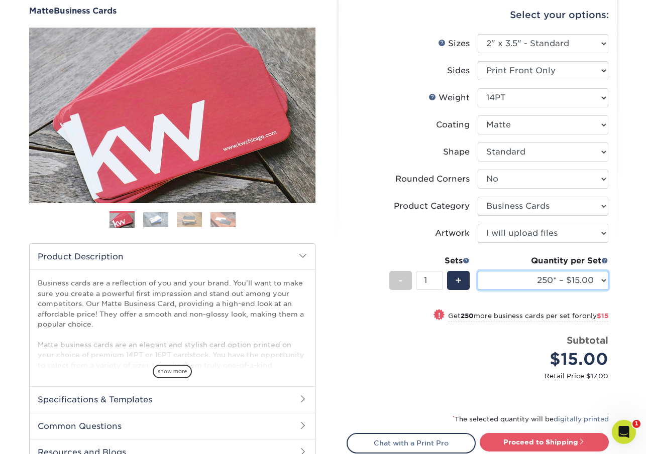
scroll to position [108, 0]
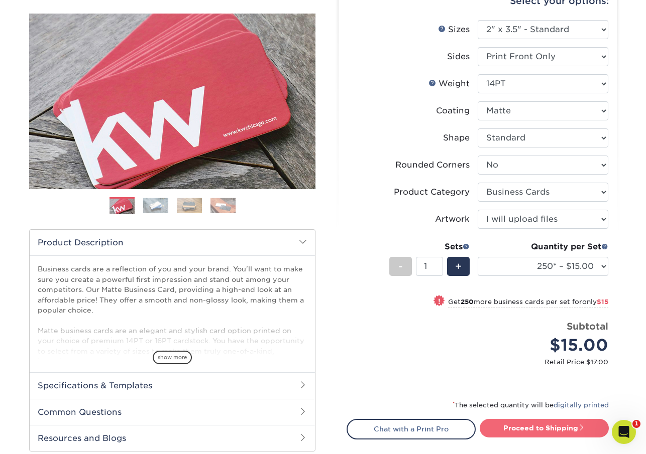
click at [533, 427] on link "Proceed to Shipping" at bounding box center [543, 428] width 129 height 18
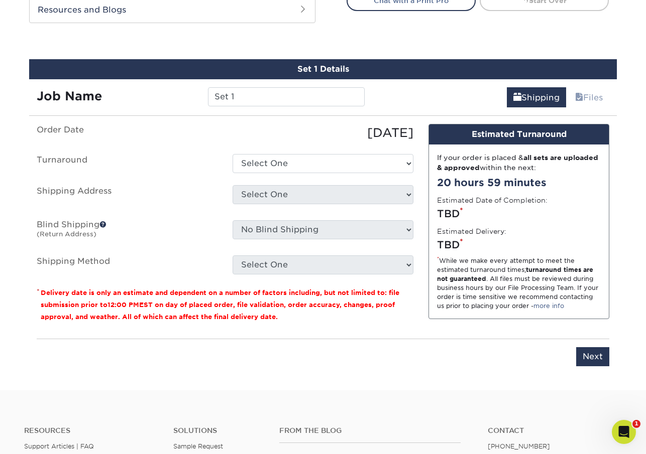
scroll to position [555, 0]
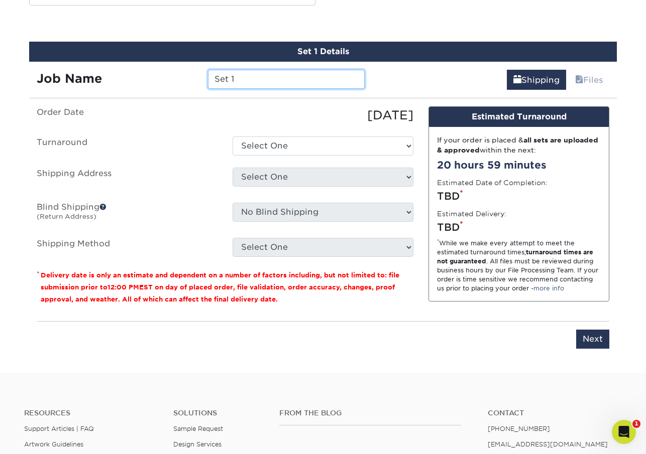
click at [253, 77] on input "Set 1" at bounding box center [286, 79] width 156 height 19
drag, startPoint x: 253, startPoint y: 77, endPoint x: 166, endPoint y: 74, distance: 87.9
click at [166, 74] on div "Job Name Set 1" at bounding box center [200, 79] width 343 height 19
type input "Lisa Jamison"
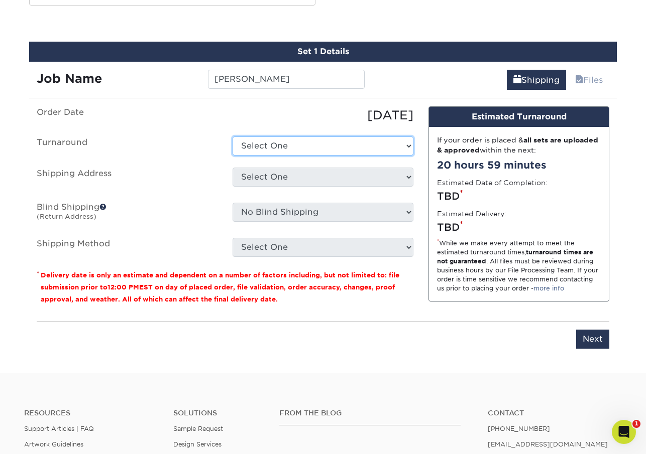
click at [249, 143] on select "Select One 2-4 Business Days 2 Day Next Business Day" at bounding box center [322, 146] width 181 height 19
select select "b8e0e1d5-dfa4-4053-bdef-d8c7c50a5676"
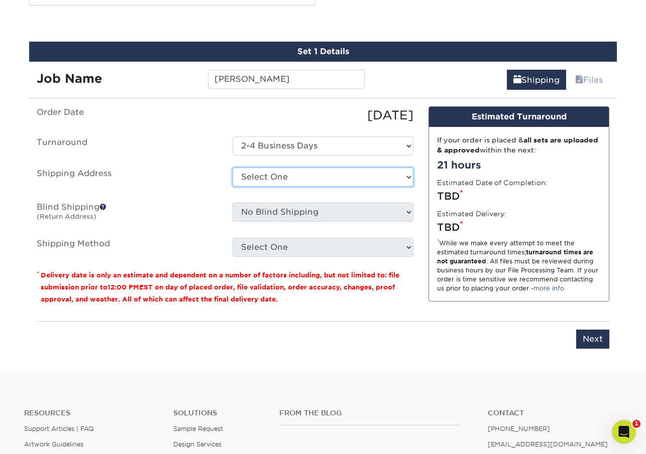
click at [284, 175] on select "Select One M. M. M. M. M. M. Mr [PERSON_NAME] + Add New Address" at bounding box center [322, 177] width 181 height 19
select select "248554"
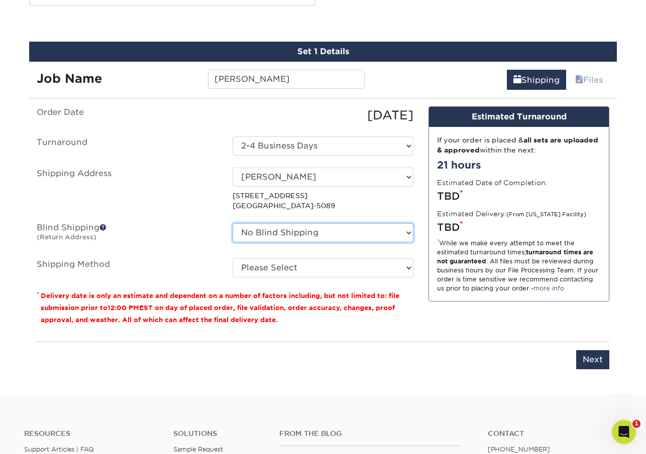
click at [283, 231] on select "No Blind Shipping M. M. M. M. M. M. Mr [PERSON_NAME] + Add New Address" at bounding box center [322, 232] width 181 height 19
select select "248554"
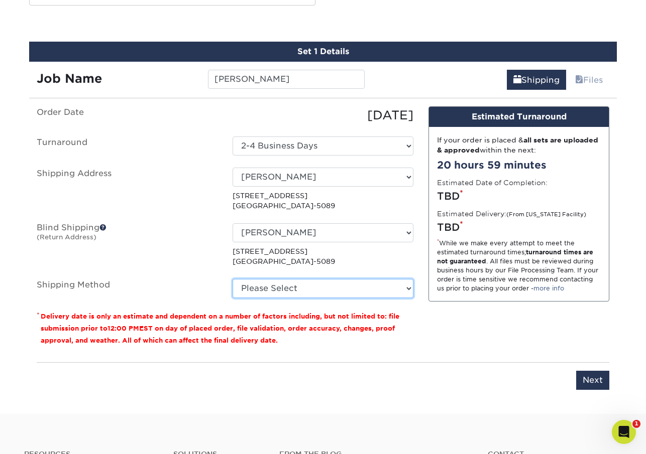
click at [276, 287] on select "Please Select Ground Shipping (+$7.84) 3 Day Shipping Service (+$20.06) 2 Day A…" at bounding box center [322, 288] width 181 height 19
select select "03"
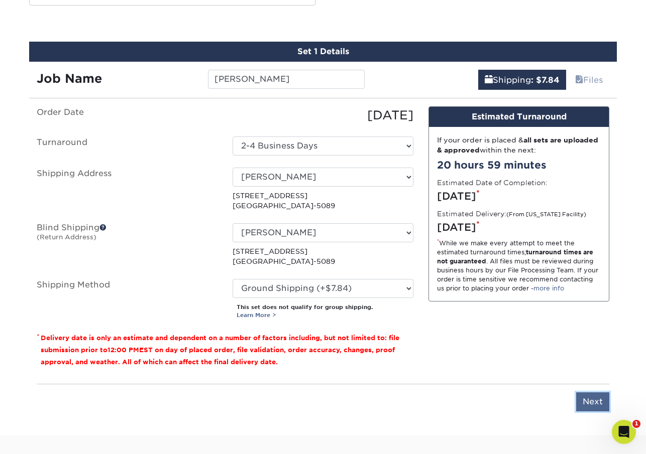
click at [595, 398] on input "Next" at bounding box center [592, 402] width 33 height 19
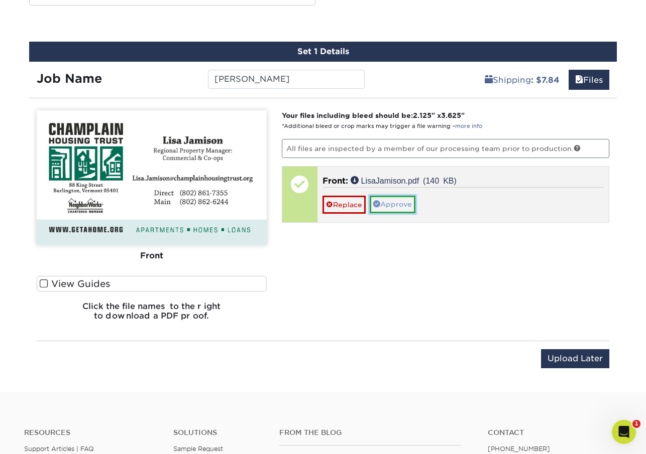
click at [401, 205] on link "Approve" at bounding box center [392, 204] width 46 height 17
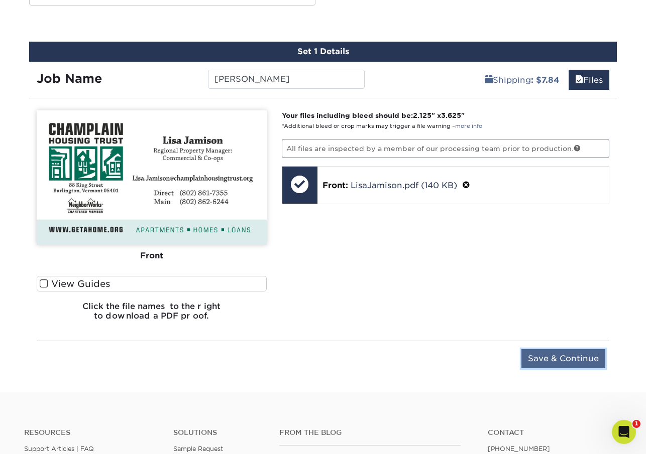
click at [548, 356] on input "Save & Continue" at bounding box center [563, 358] width 84 height 19
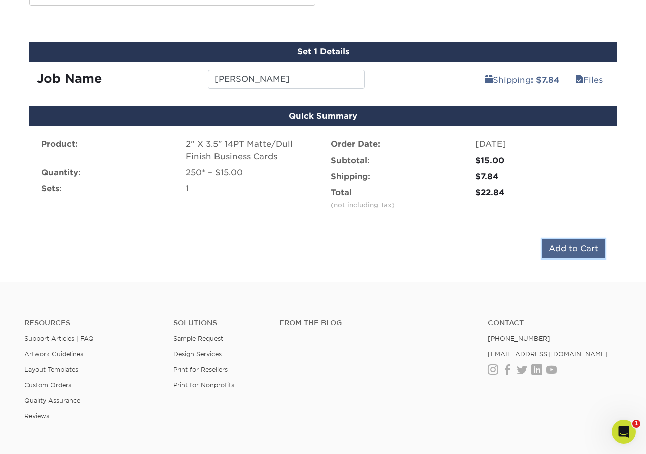
click at [570, 251] on input "Add to Cart" at bounding box center [573, 248] width 63 height 19
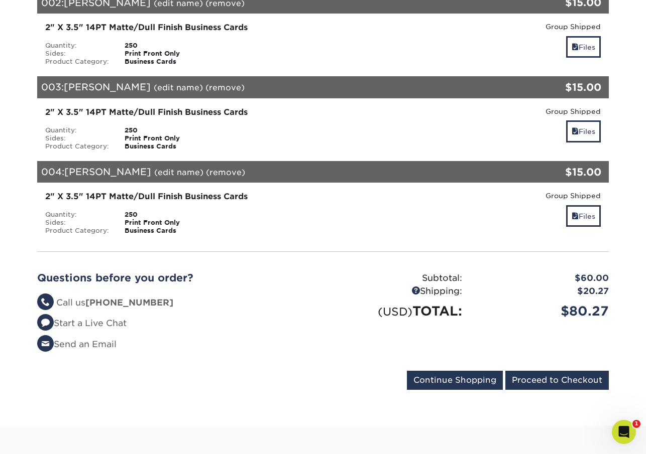
scroll to position [327, 0]
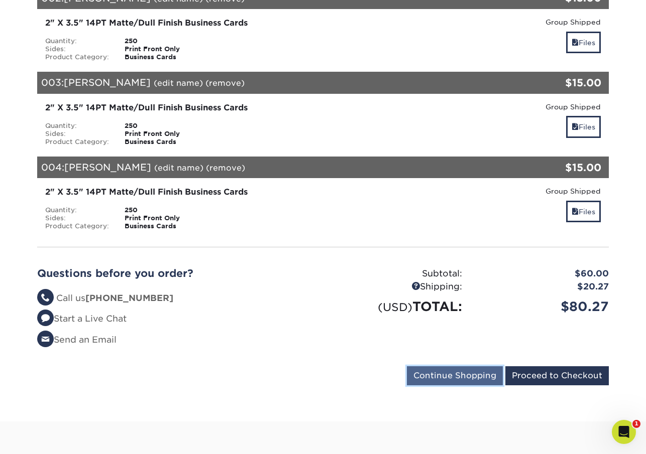
click at [451, 377] on input "Continue Shopping" at bounding box center [455, 375] width 96 height 19
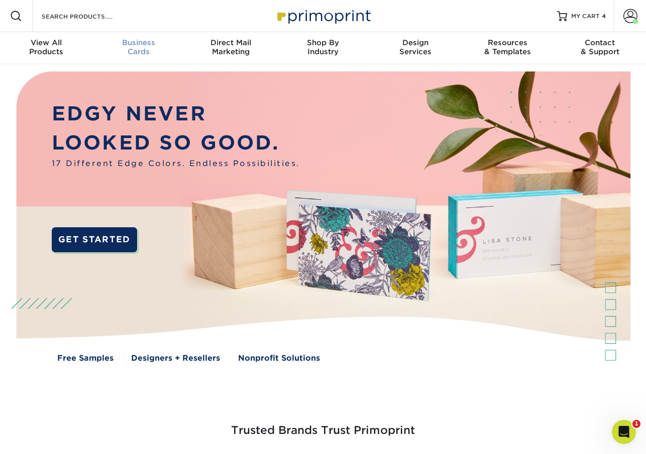
click at [139, 52] on div "Business Cards" at bounding box center [138, 47] width 92 height 18
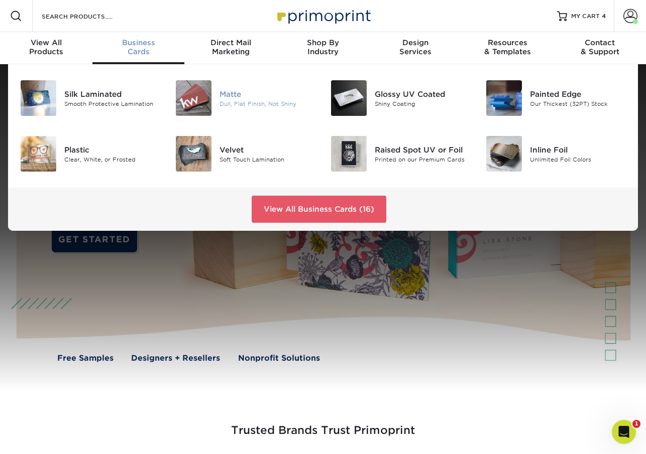
click at [223, 94] on div "Matte" at bounding box center [267, 93] width 96 height 11
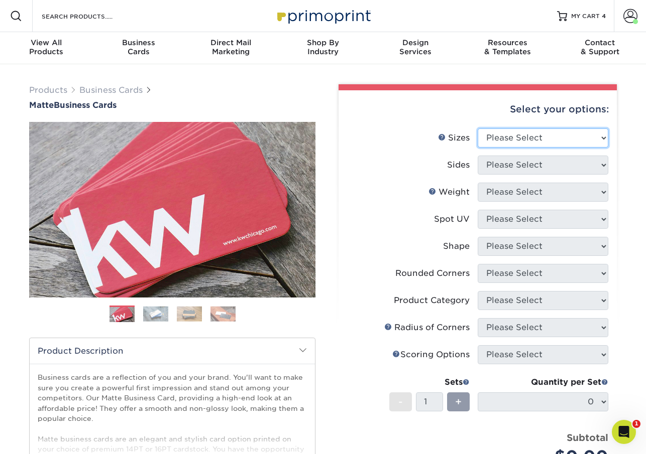
click at [532, 142] on select "Please Select 1.5" x 3.5" - Mini 1.75" x 3.5" - Mini 2" x 2" - Square 2" x 3" -…" at bounding box center [542, 138] width 131 height 19
select select "2.00x3.50"
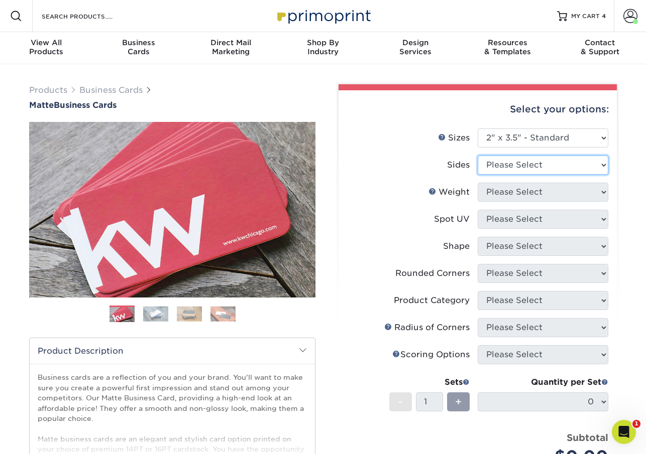
click at [512, 165] on select "Please Select Print Both Sides Print Front Only" at bounding box center [542, 165] width 131 height 19
select select "32d3c223-f82c-492b-b915-ba065a00862f"
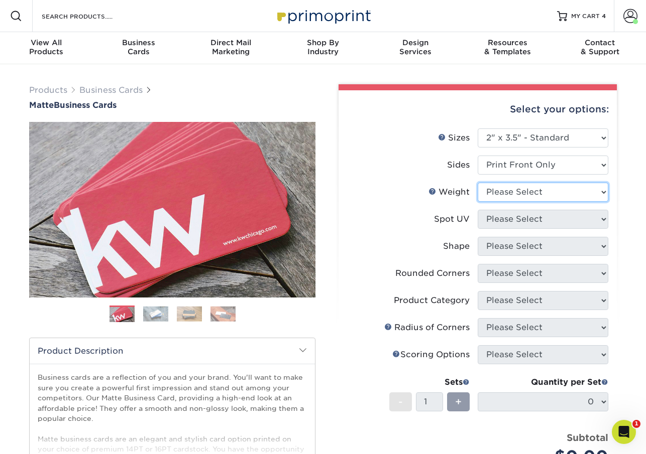
click at [516, 196] on select "Please Select 16PT 14PT" at bounding box center [542, 192] width 131 height 19
select select "14PT"
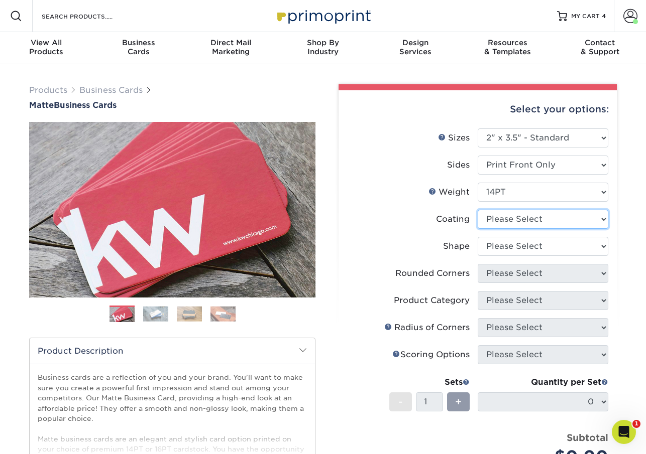
click at [507, 220] on select at bounding box center [542, 219] width 131 height 19
select select "121bb7b5-3b4d-429f-bd8d-bbf80e953313"
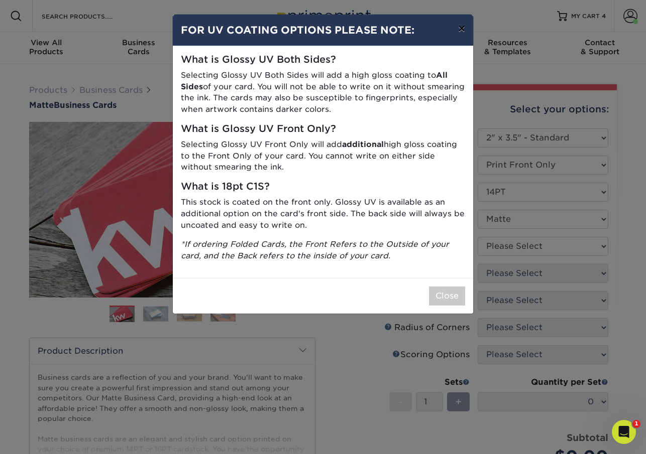
click at [458, 31] on button "×" at bounding box center [461, 29] width 23 height 28
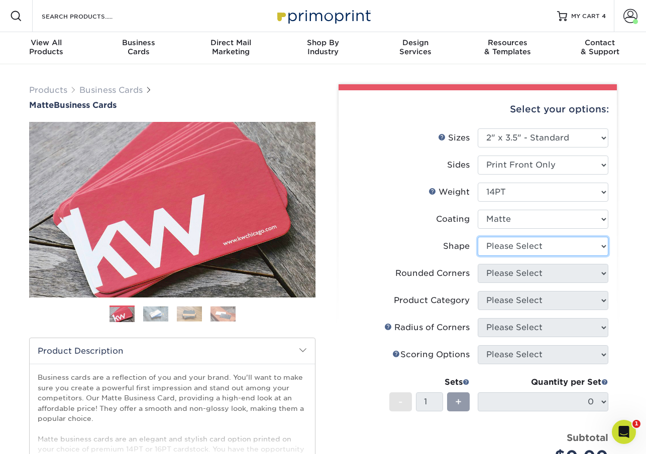
click at [518, 247] on select "Please Select Standard" at bounding box center [542, 246] width 131 height 19
select select "standard"
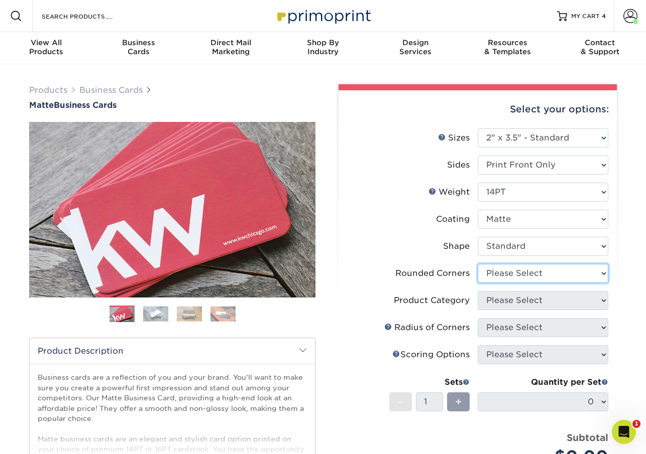
click at [513, 275] on select "Please Select Yes - Round 2 Corners Yes - Round 4 Corners No" at bounding box center [542, 273] width 131 height 19
select select "0"
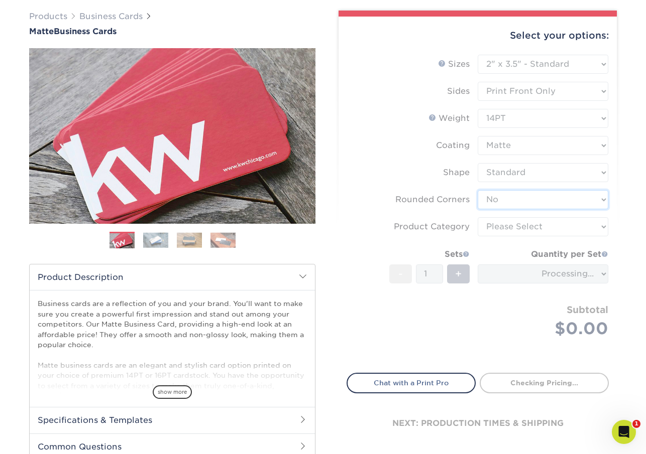
scroll to position [76, 0]
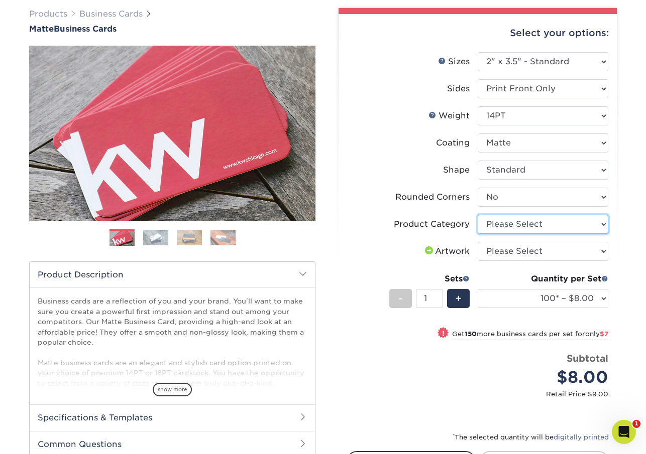
click at [516, 225] on select "Please Select Business Cards" at bounding box center [542, 224] width 131 height 19
select select "3b5148f1-0588-4f88-a218-97bcfdce65c1"
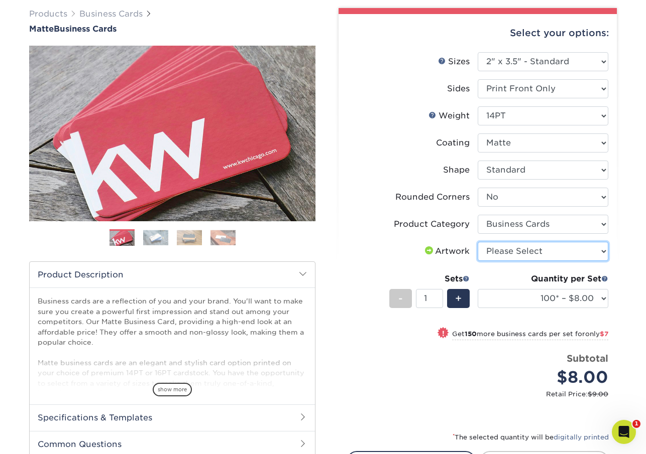
click at [511, 252] on select "Please Select I will upload files I need a design - $100" at bounding box center [542, 251] width 131 height 19
select select "upload"
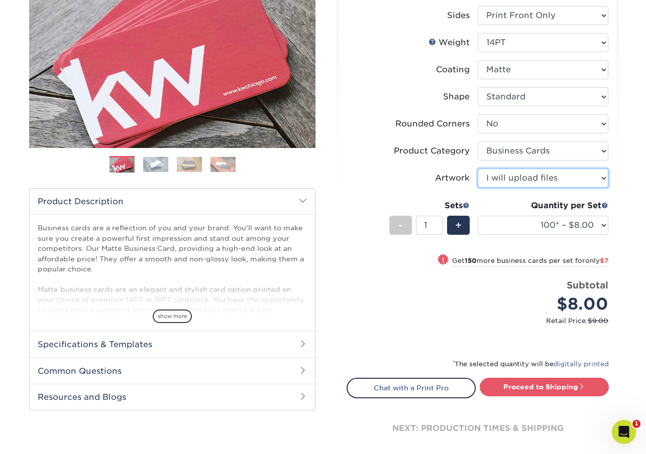
scroll to position [151, 0]
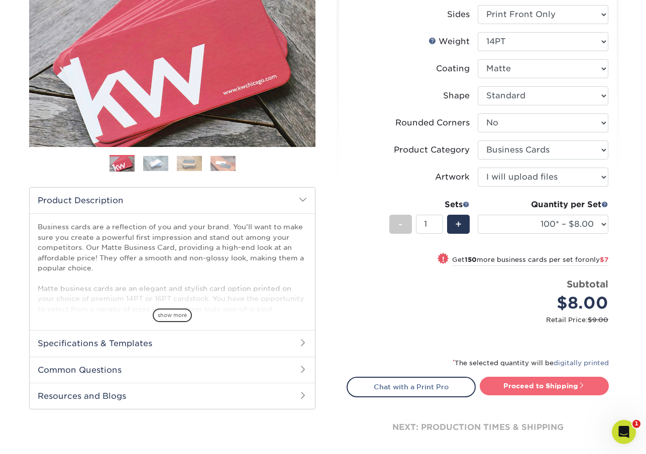
click at [551, 386] on link "Proceed to Shipping" at bounding box center [543, 386] width 129 height 18
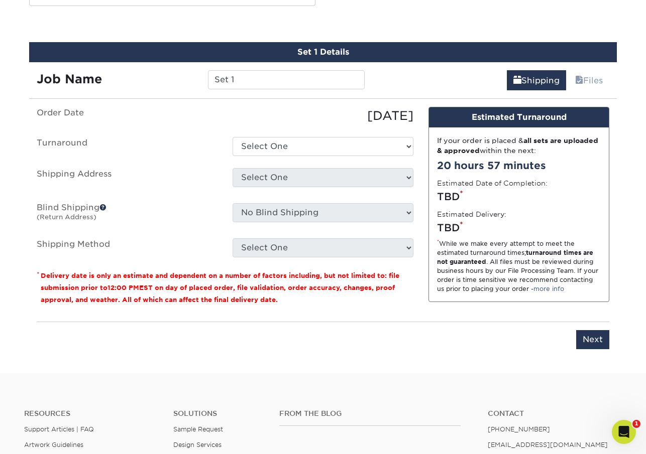
scroll to position [555, 0]
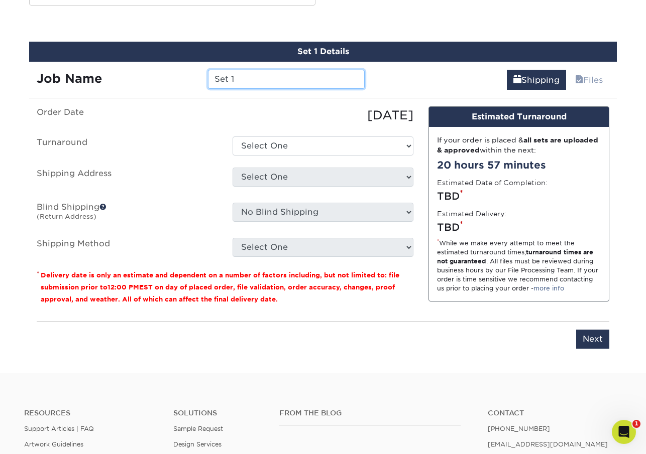
drag, startPoint x: 247, startPoint y: 81, endPoint x: 114, endPoint y: 74, distance: 133.2
click at [114, 74] on div "Job Name Set 1" at bounding box center [200, 79] width 343 height 19
type input "[PERSON_NAME]"
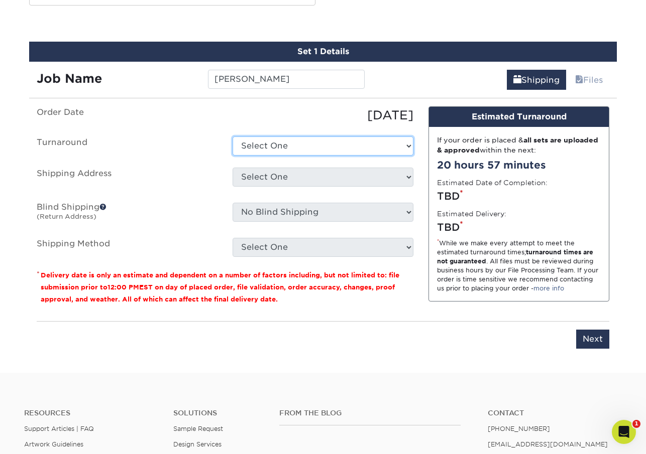
click at [262, 149] on select "Select One 2-4 Business Days 2 Day Next Business Day" at bounding box center [322, 146] width 181 height 19
select select "be93d833-5c5a-406d-89e4-0595b39ec29f"
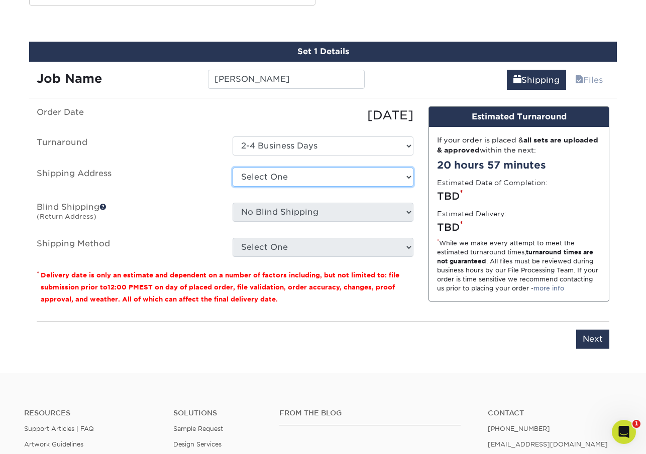
click at [267, 181] on select "Select One M. M. M. M. M. M. Mr [PERSON_NAME] + Add New Address" at bounding box center [322, 177] width 181 height 19
select select "248554"
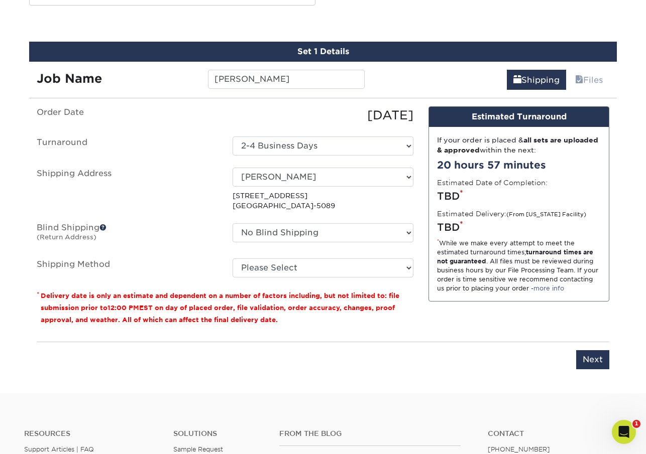
click at [266, 231] on select "No Blind Shipping M. M. M. M. M. M. Mr [PERSON_NAME] + Add New Address" at bounding box center [322, 232] width 181 height 19
select select "248554"
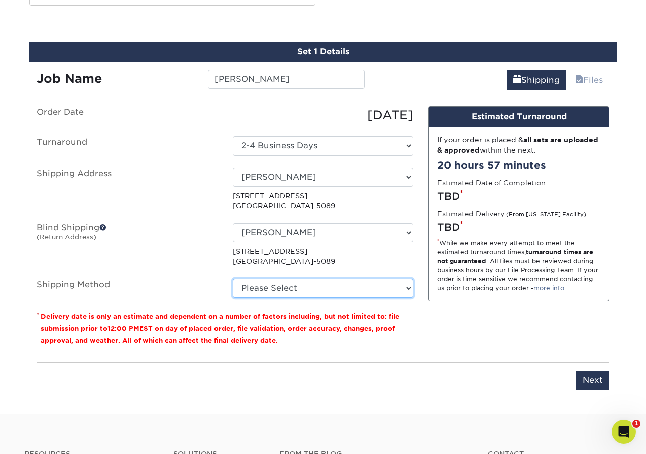
click at [262, 288] on select "Please Select Ground Shipping (+$7.84) 3 Day Shipping Service (+$20.06) 2 Day A…" at bounding box center [322, 288] width 181 height 19
select select "03"
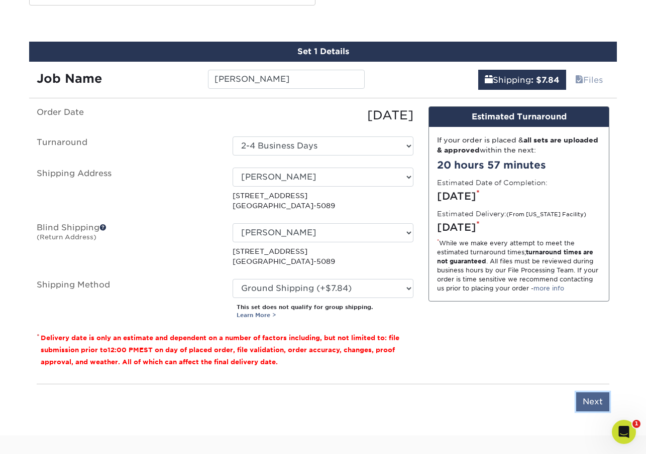
click at [591, 400] on input "Next" at bounding box center [592, 402] width 33 height 19
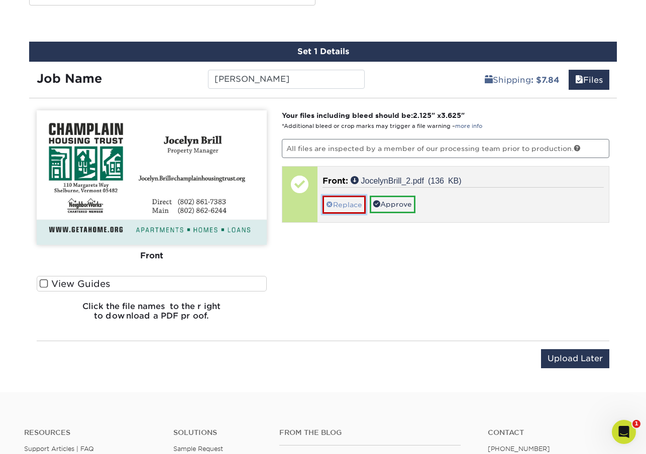
click at [346, 203] on link "Replace" at bounding box center [343, 205] width 43 height 18
click at [397, 203] on link "Approve" at bounding box center [392, 204] width 46 height 17
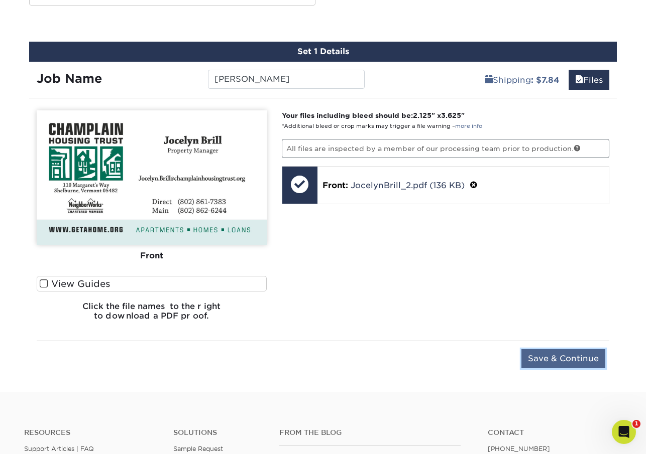
click at [559, 364] on input "Save & Continue" at bounding box center [563, 358] width 84 height 19
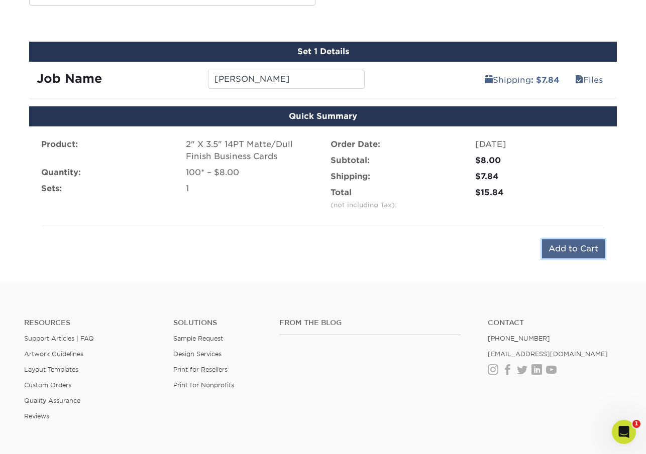
click at [570, 243] on input "Add to Cart" at bounding box center [573, 248] width 63 height 19
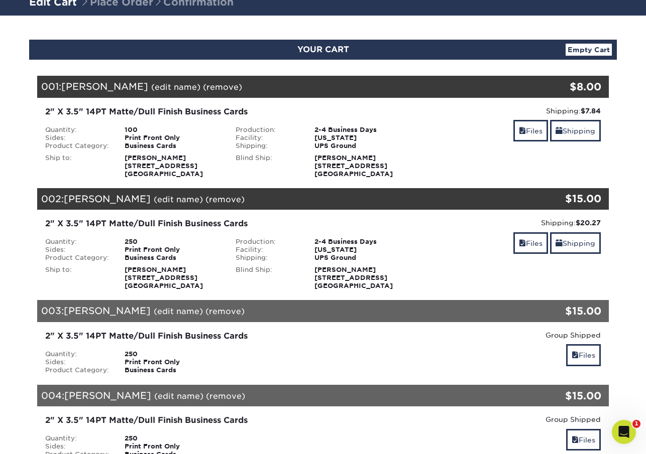
scroll to position [76, 0]
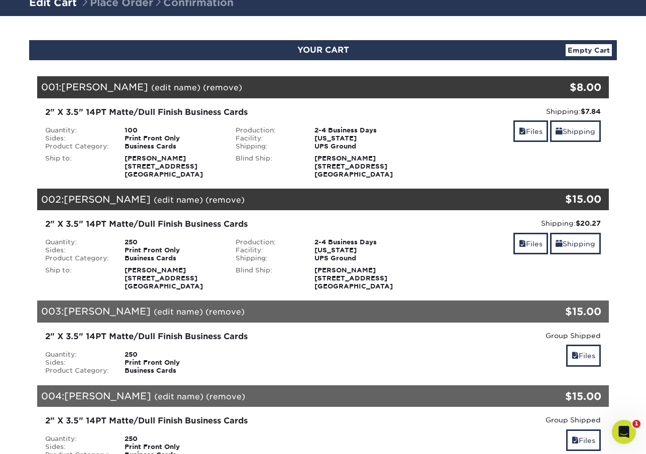
click at [273, 117] on div "2" X 3.5" 14PT Matte/Dull Finish Business Cards" at bounding box center [227, 112] width 365 height 12
click at [325, 158] on strong "Sylvie Vidrine 88 King St Burlington, VT 05401" at bounding box center [353, 167] width 78 height 24
click at [203, 87] on link "(remove)" at bounding box center [222, 88] width 39 height 10
click at [401, 86] on link "Yes" at bounding box center [408, 88] width 14 height 10
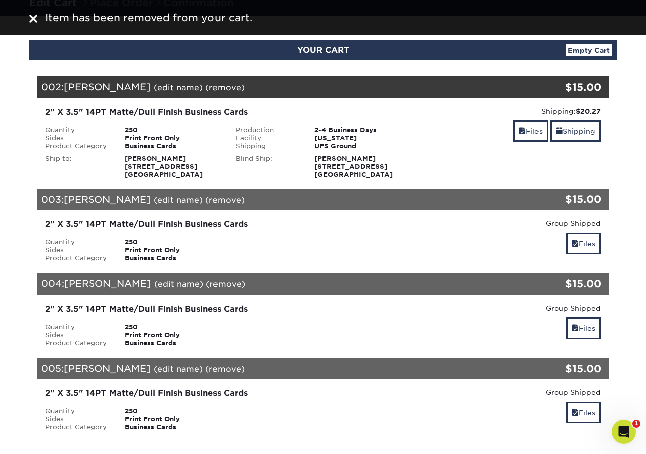
scroll to position [0, 0]
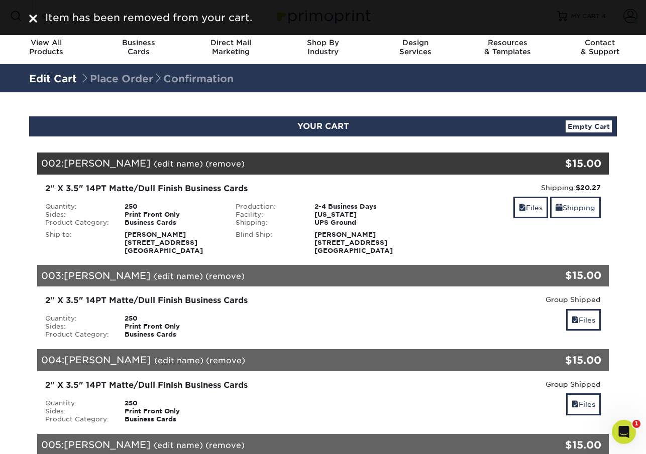
click at [33, 15] on img at bounding box center [33, 19] width 8 height 8
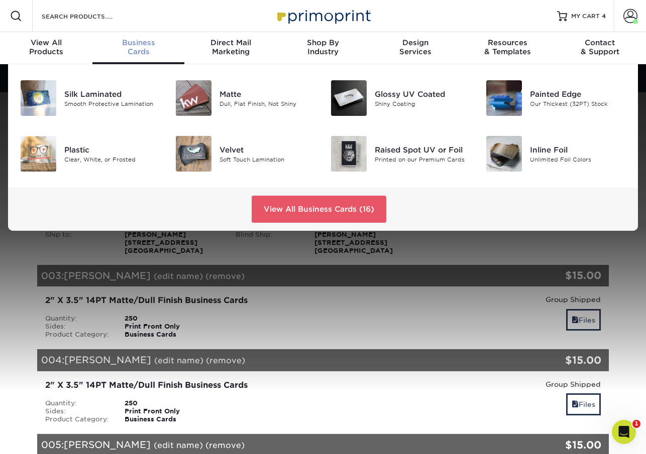
click at [137, 46] on span "Business" at bounding box center [138, 42] width 92 height 9
click at [220, 106] on div "Dull, Flat Finish, Not Shiny" at bounding box center [267, 103] width 96 height 9
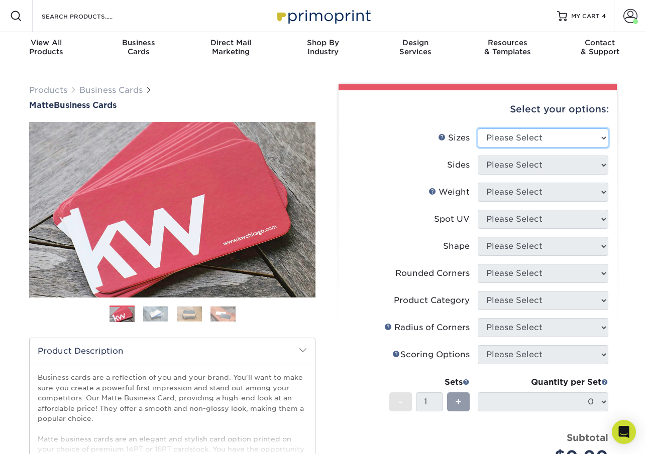
click at [542, 139] on select "Please Select 1.5" x 3.5" - Mini 1.75" x 3.5" - Mini 2" x 2" - Square 2" x 3" -…" at bounding box center [542, 138] width 131 height 19
select select "2.00x3.50"
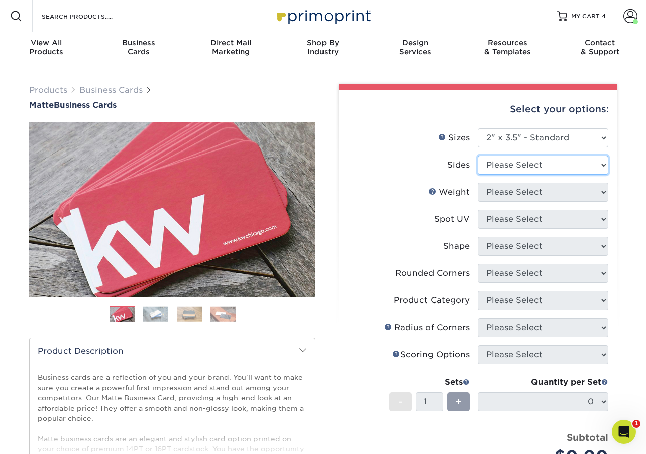
click at [518, 167] on select "Please Select Print Both Sides Print Front Only" at bounding box center [542, 165] width 131 height 19
select select "32d3c223-f82c-492b-b915-ba065a00862f"
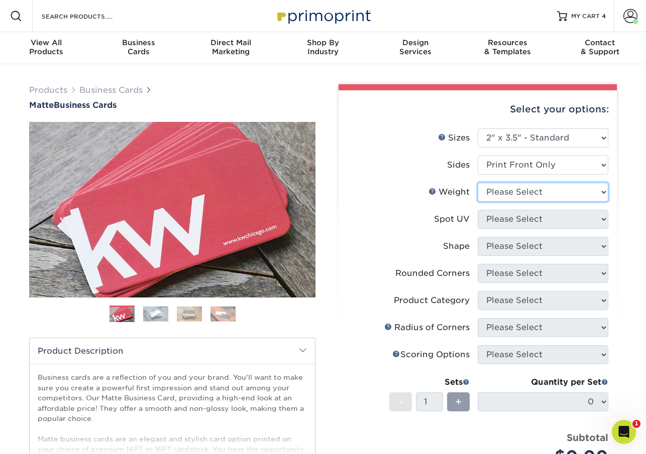
click at [517, 192] on select "Please Select 16PT 14PT" at bounding box center [542, 192] width 131 height 19
select select "14PT"
click at [0, 0] on select at bounding box center [0, 0] width 0 height 0
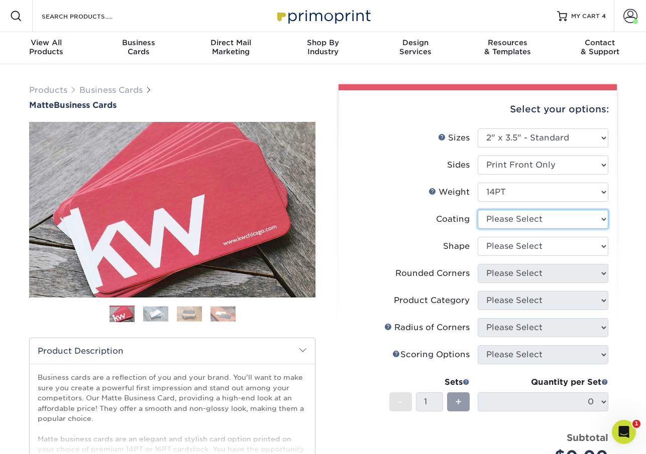
select select "121bb7b5-3b4d-429f-bd8d-bbf80e953313"
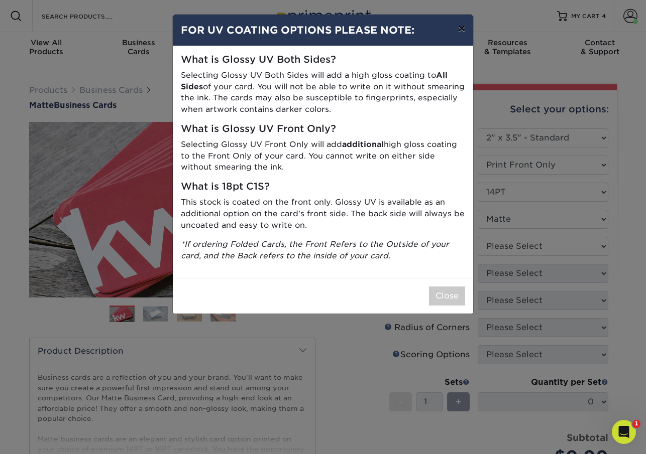
click at [462, 32] on button "×" at bounding box center [461, 29] width 23 height 28
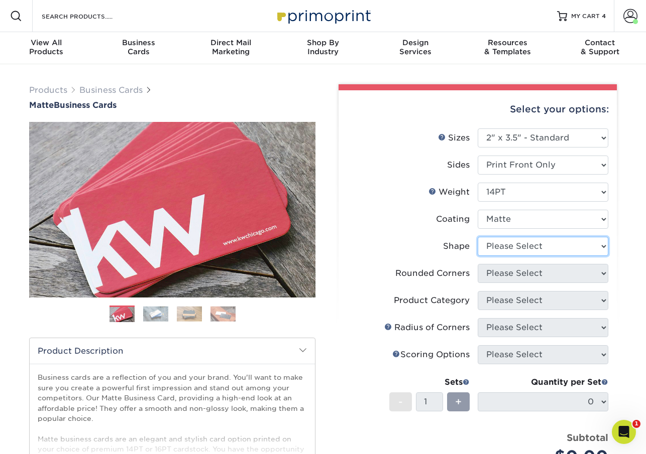
click at [501, 247] on select "Please Select Standard" at bounding box center [542, 246] width 131 height 19
select select "standard"
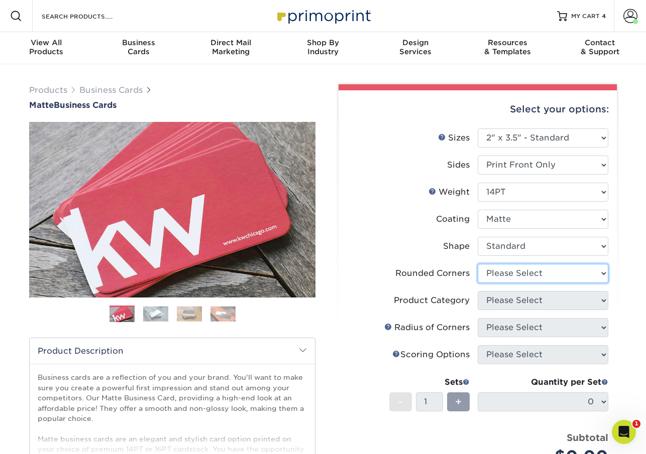
click at [497, 277] on select "Please Select Yes - Round 2 Corners Yes - Round 4 Corners No" at bounding box center [542, 273] width 131 height 19
select select "0"
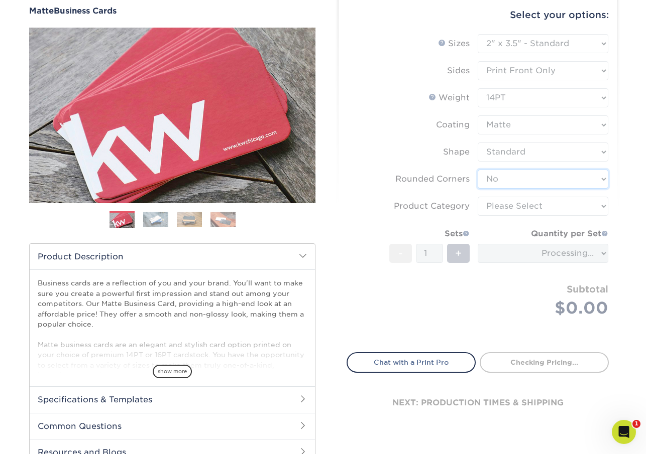
scroll to position [110, 0]
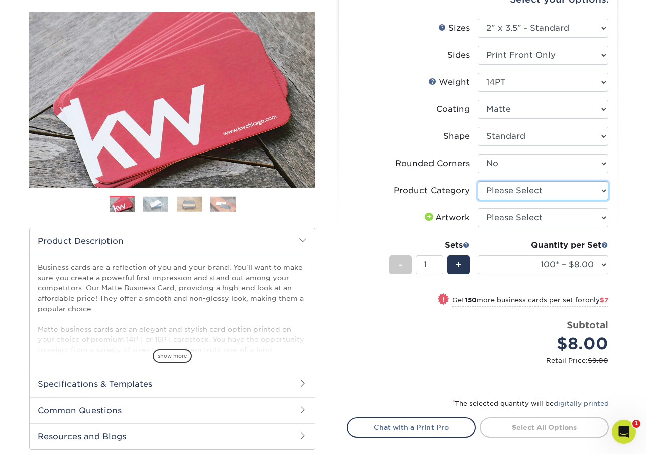
click at [511, 193] on select "Please Select Business Cards" at bounding box center [542, 190] width 131 height 19
select select "3b5148f1-0588-4f88-a218-97bcfdce65c1"
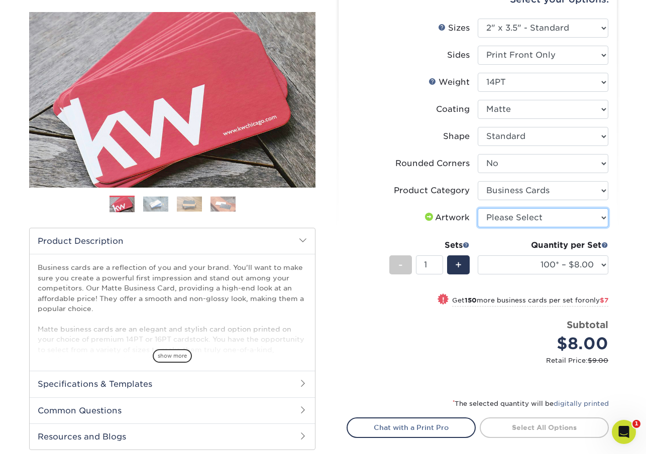
click at [516, 219] on select "Please Select I will upload files I need a design - $100" at bounding box center [542, 217] width 131 height 19
select select "upload"
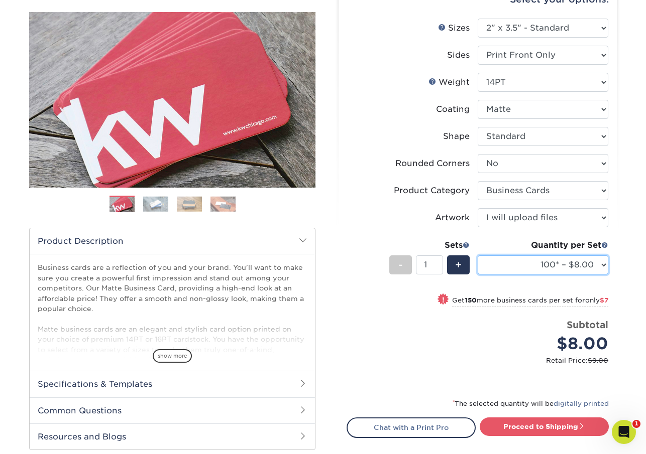
click at [599, 267] on select "100* – $8.00 250* – $15.00 500 – $30.00 1000 – $37.00 2500 – $66.00 5000 – $127…" at bounding box center [542, 264] width 131 height 19
select select "250* – $15.00"
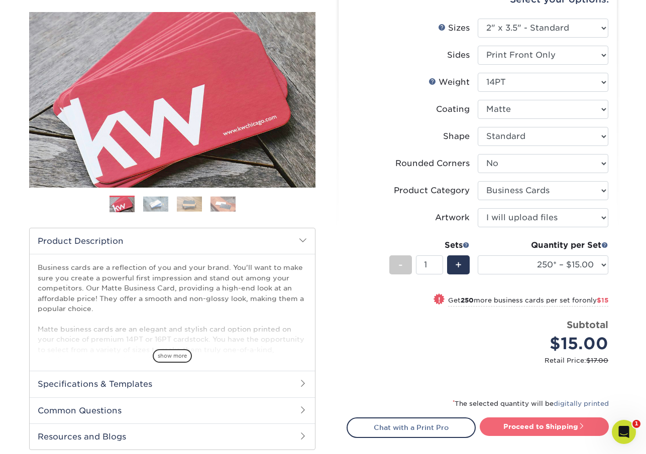
click at [545, 426] on link "Proceed to Shipping" at bounding box center [543, 427] width 129 height 18
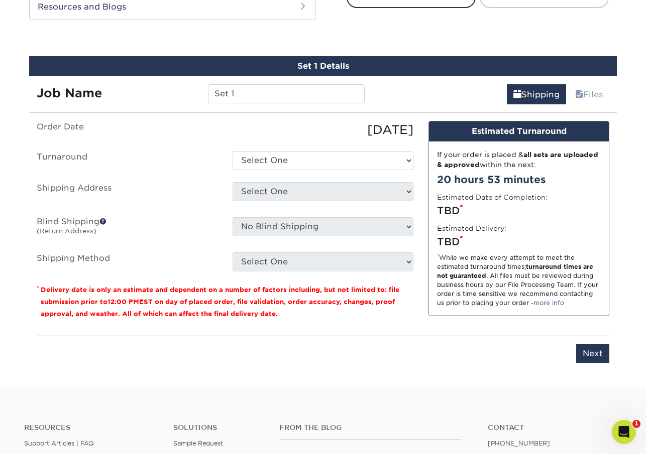
scroll to position [555, 0]
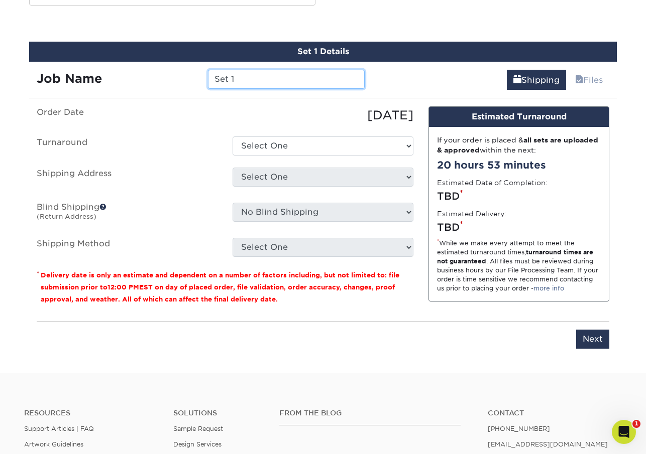
drag, startPoint x: 236, startPoint y: 83, endPoint x: 175, endPoint y: 76, distance: 61.6
click at [175, 76] on div "Job Name Set 1" at bounding box center [200, 79] width 343 height 19
type input "[PERSON_NAME]"
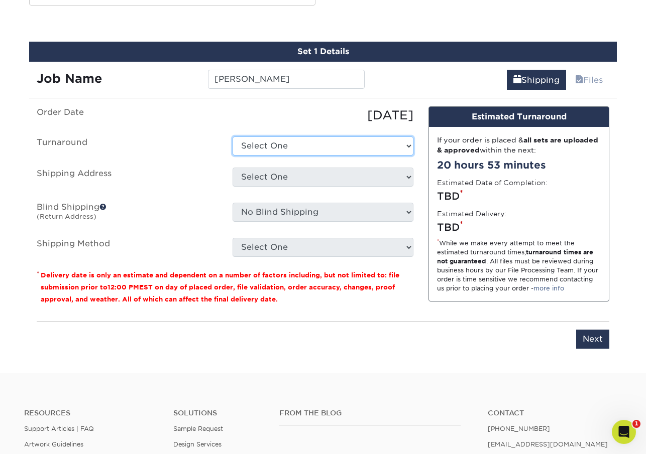
click at [270, 150] on select "Select One 2-4 Business Days 2 Day Next Business Day" at bounding box center [322, 146] width 181 height 19
select select "b8e0e1d5-dfa4-4053-bdef-d8c7c50a5676"
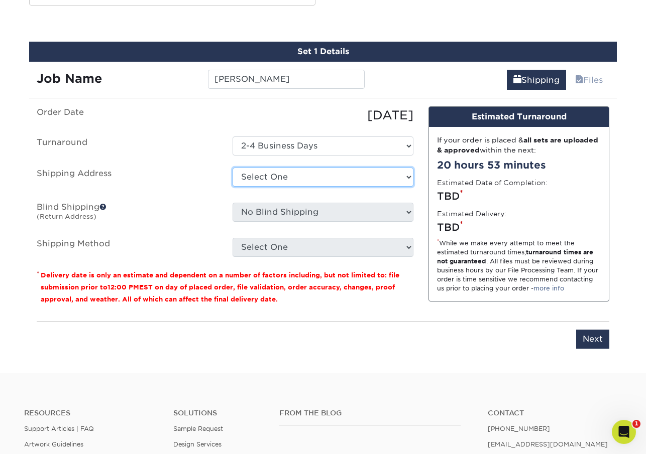
click at [269, 179] on select "Select One M. M. M. M. M. M. Mr ms Sylvie Vidrine + Add New Address" at bounding box center [322, 177] width 181 height 19
select select "248554"
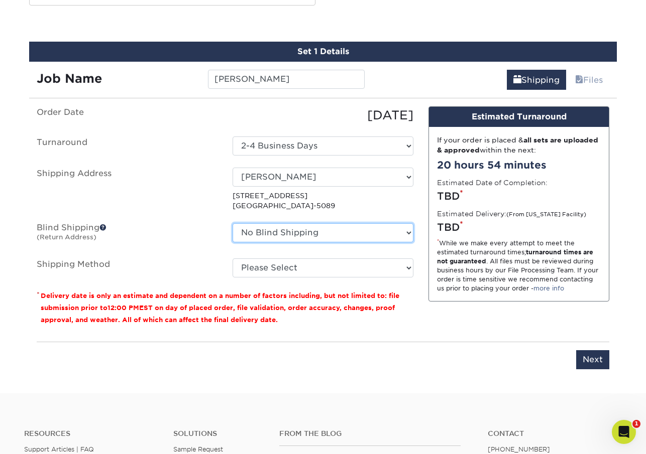
click at [273, 231] on select "No Blind Shipping M. M. M. M. M. M. Mr ms Sylvie Vidrine + Add New Address" at bounding box center [322, 232] width 181 height 19
select select "248554"
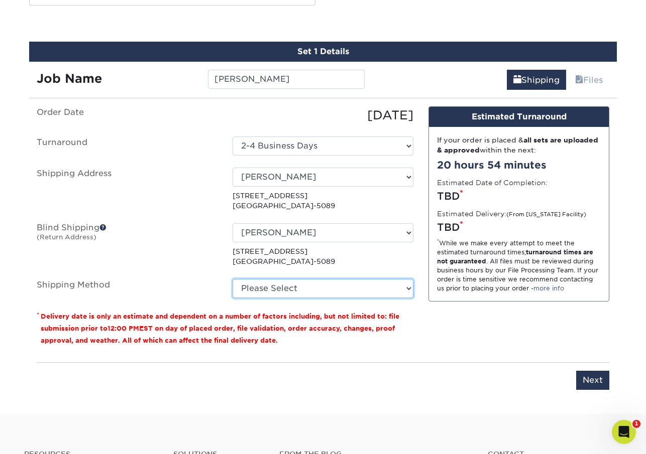
click at [277, 292] on select "Please Select Ground Shipping (+$7.84) 3 Day Shipping Service (+$20.06) 2 Day A…" at bounding box center [322, 288] width 181 height 19
select select "03"
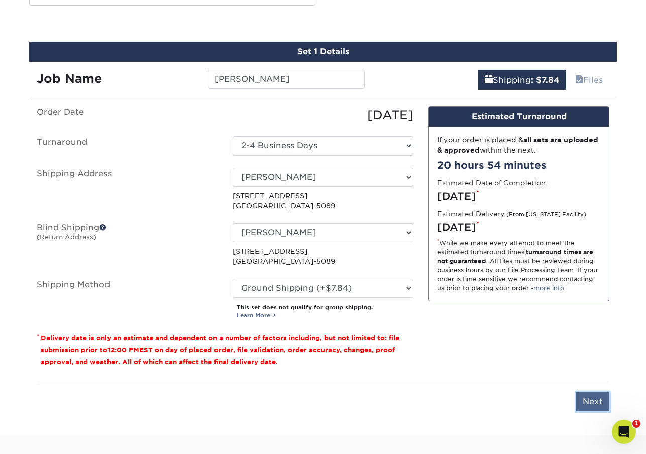
click at [593, 398] on input "Next" at bounding box center [592, 402] width 33 height 19
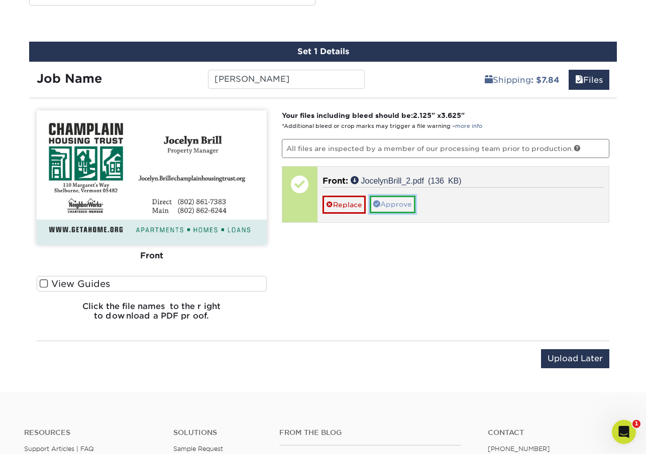
click at [391, 204] on link "Approve" at bounding box center [392, 204] width 46 height 17
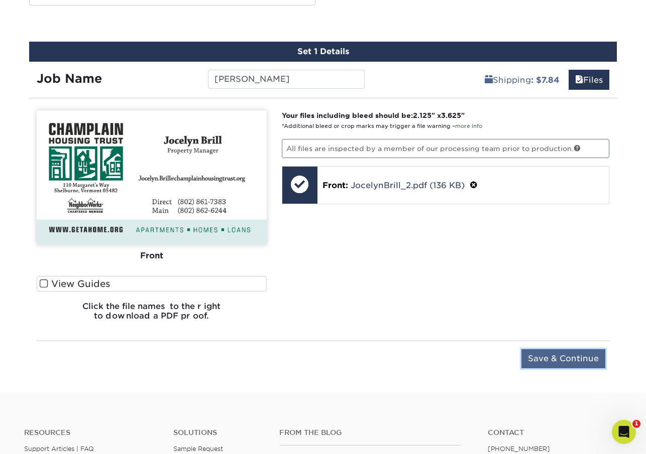
click at [554, 358] on input "Save & Continue" at bounding box center [563, 358] width 84 height 19
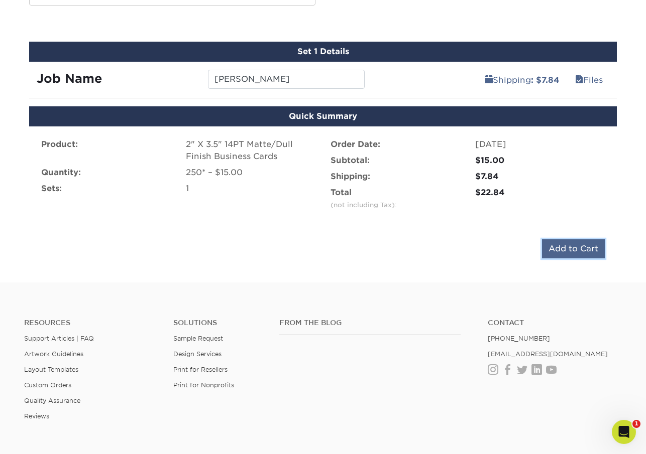
click at [570, 248] on input "Add to Cart" at bounding box center [573, 248] width 63 height 19
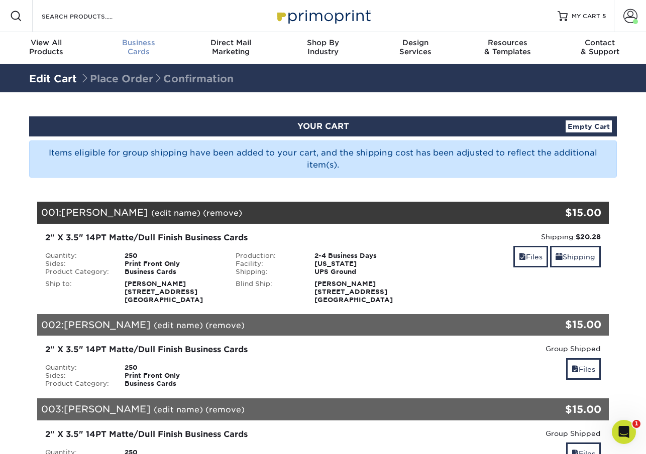
click at [137, 49] on div "Business Cards" at bounding box center [138, 47] width 92 height 18
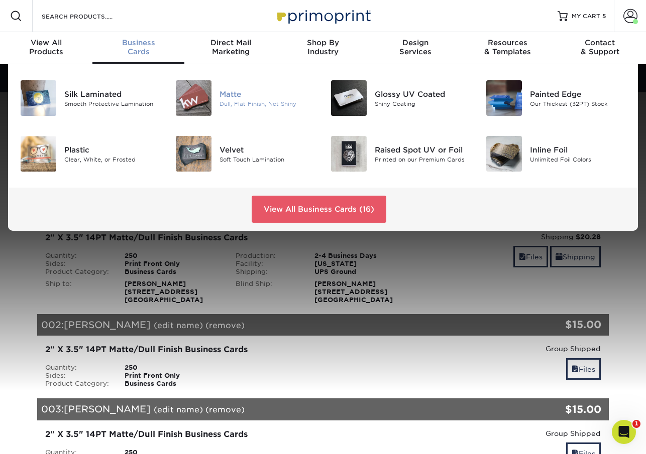
click at [211, 103] on div at bounding box center [194, 98] width 52 height 36
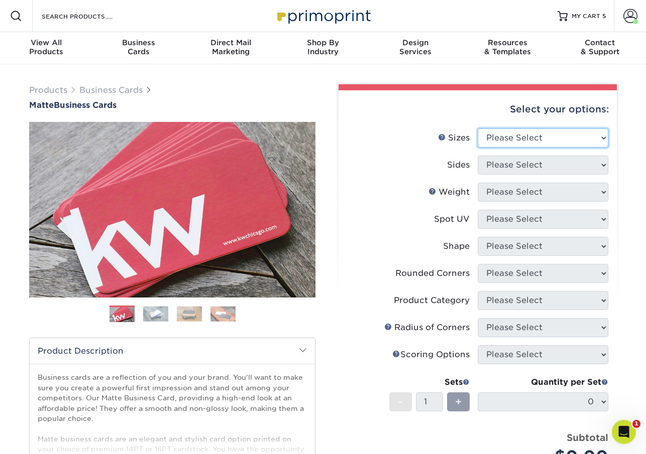
click at [522, 140] on select "Please Select 1.5" x 3.5" - Mini 1.75" x 3.5" - Mini 2" x 2" - Square 2" x 3" -…" at bounding box center [542, 138] width 131 height 19
select select "2.00x3.50"
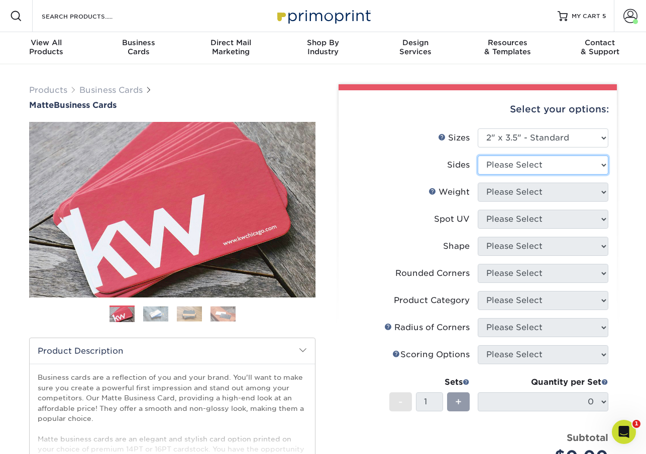
click at [516, 164] on select "Please Select Print Both Sides Print Front Only" at bounding box center [542, 165] width 131 height 19
select select "32d3c223-f82c-492b-b915-ba065a00862f"
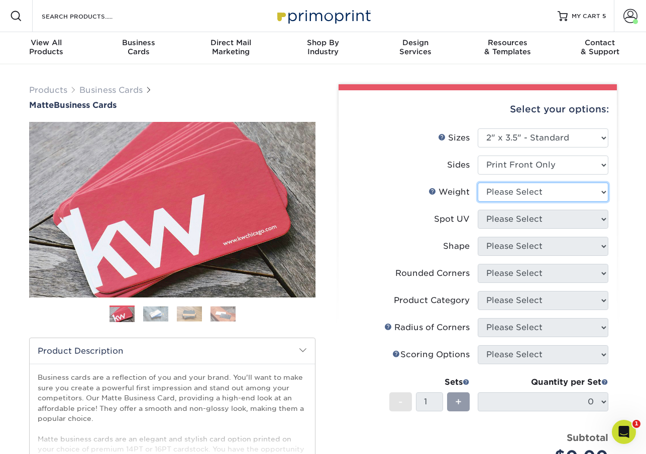
click at [516, 196] on select "Please Select 16PT 14PT" at bounding box center [542, 192] width 131 height 19
select select "14PT"
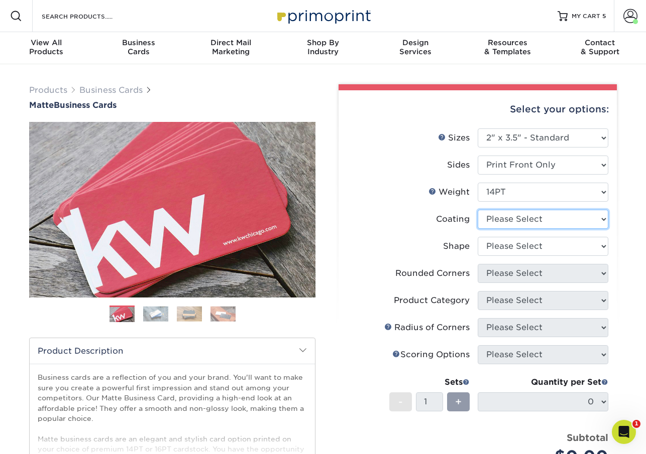
click at [507, 220] on select at bounding box center [542, 219] width 131 height 19
select select "121bb7b5-3b4d-429f-bd8d-bbf80e953313"
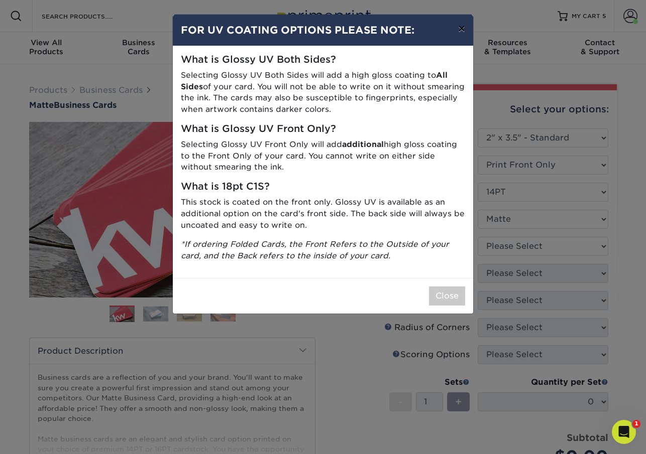
click at [461, 32] on button "×" at bounding box center [461, 29] width 23 height 28
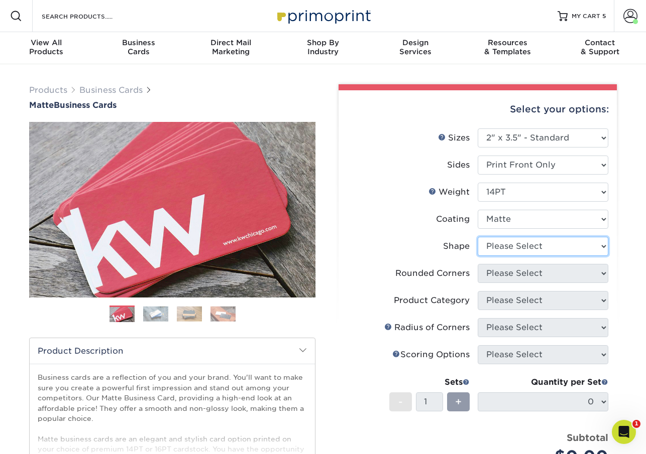
click at [529, 247] on select "Please Select Standard" at bounding box center [542, 246] width 131 height 19
select select "standard"
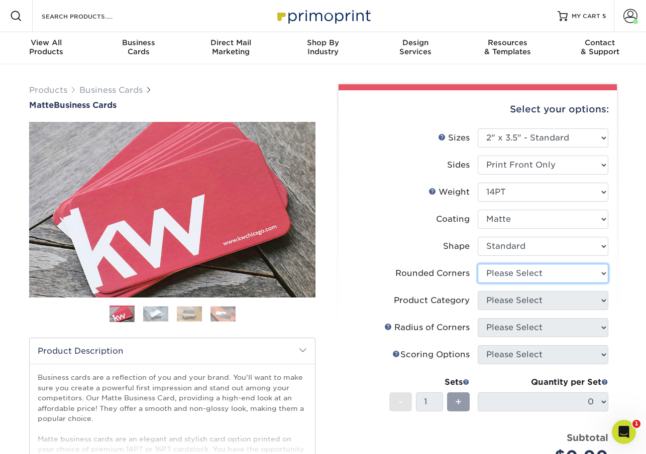
click at [517, 277] on select "Please Select Yes - Round 2 Corners Yes - Round 4 Corners No" at bounding box center [542, 273] width 131 height 19
select select "0"
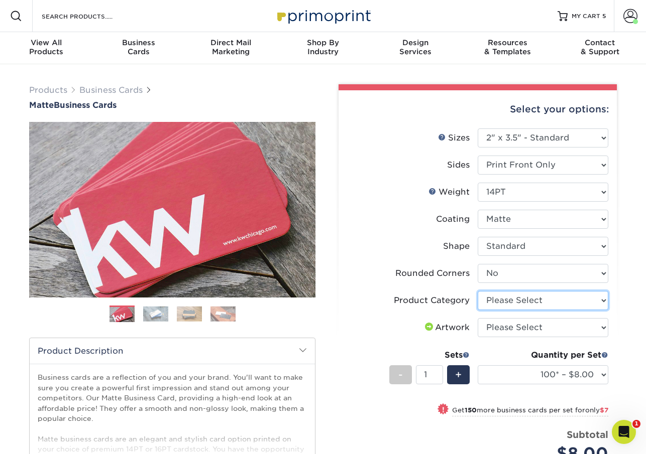
click at [498, 301] on select "Please Select Business Cards" at bounding box center [542, 300] width 131 height 19
select select "3b5148f1-0588-4f88-a218-97bcfdce65c1"
click at [499, 326] on select "Please Select I will upload files I need a design - $100" at bounding box center [542, 327] width 131 height 19
select select "upload"
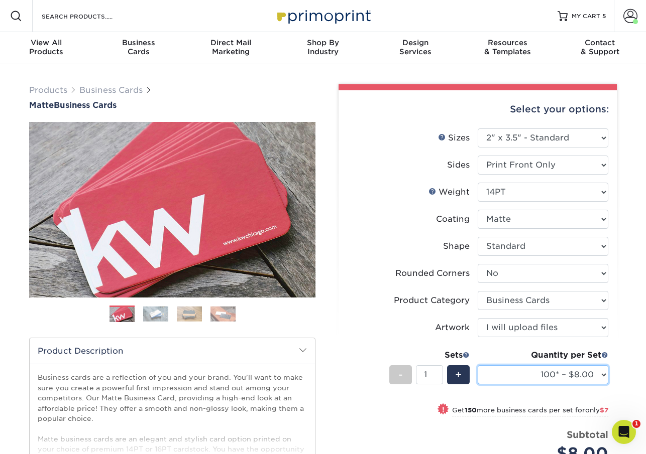
click at [602, 374] on select "100* – $8.00 250* – $15.00 500 – $30.00 1000 – $37.00 2500 – $66.00 5000 – $127…" at bounding box center [542, 374] width 131 height 19
select select "250* – $15.00"
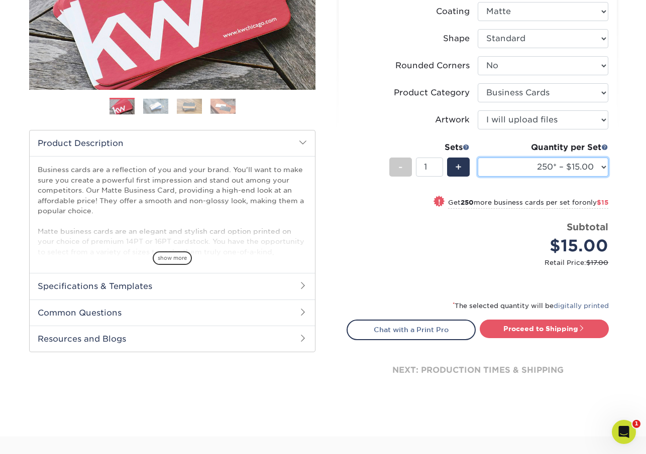
scroll to position [213, 0]
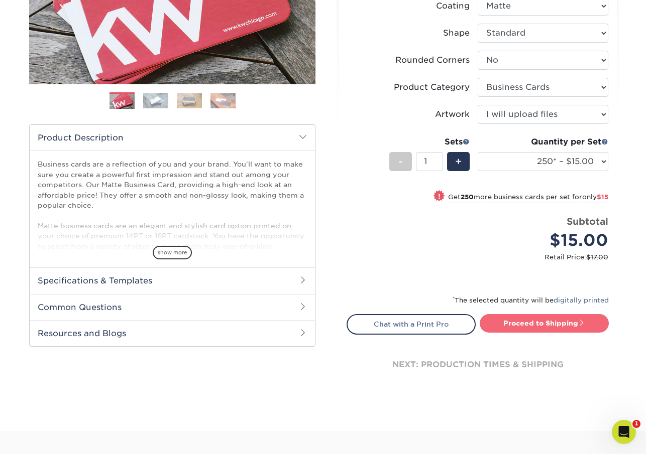
click at [523, 323] on link "Proceed to Shipping" at bounding box center [543, 323] width 129 height 18
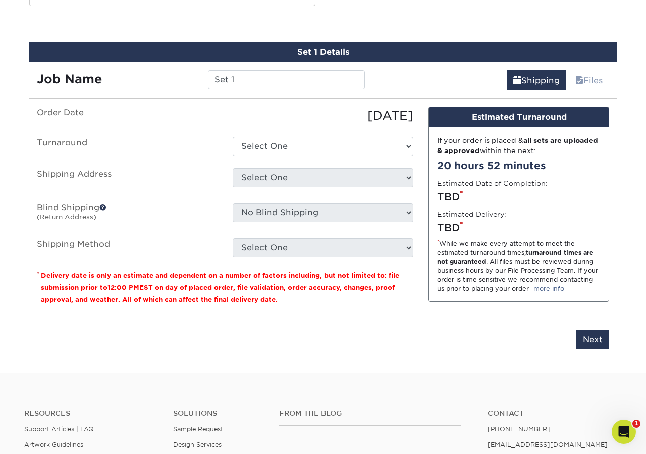
scroll to position [555, 0]
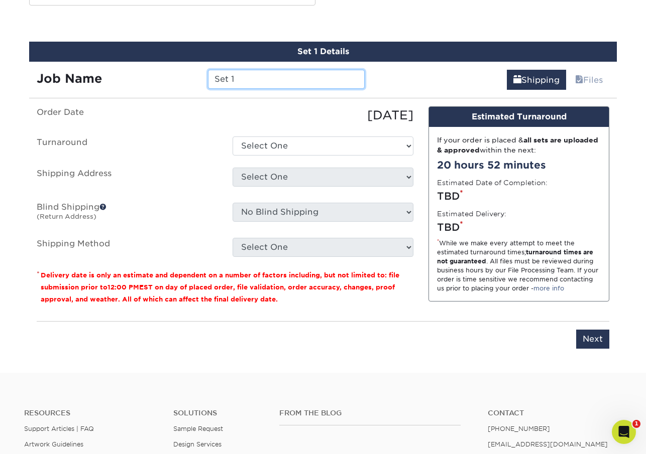
drag, startPoint x: 252, startPoint y: 78, endPoint x: 151, endPoint y: 67, distance: 102.0
click at [151, 67] on div "Job Name Set 1" at bounding box center [200, 76] width 343 height 28
type input "[PERSON_NAME]"
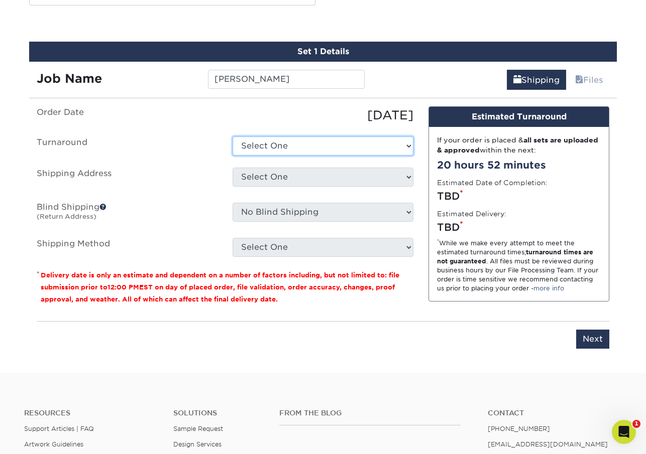
click at [271, 146] on select "Select One 2-4 Business Days 2 Day Next Business Day" at bounding box center [322, 146] width 181 height 19
select select "b8e0e1d5-dfa4-4053-bdef-d8c7c50a5676"
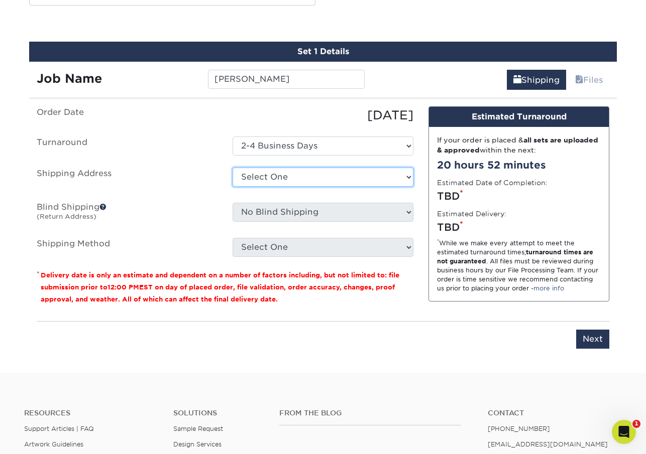
click at [275, 175] on select "Select One M. M. M. M. M. M. Mr ms Sylvie Vidrine + Add New Address" at bounding box center [322, 177] width 181 height 19
select select "248554"
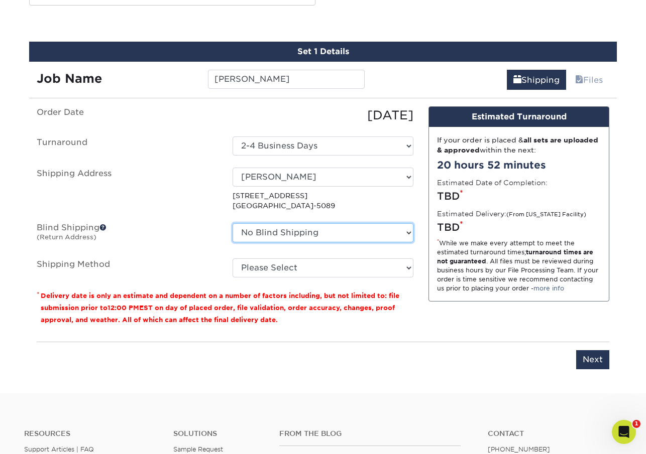
click at [271, 230] on select "No Blind Shipping M. M. M. M. M. M. Mr ms Sylvie Vidrine + Add New Address" at bounding box center [322, 232] width 181 height 19
select select "248554"
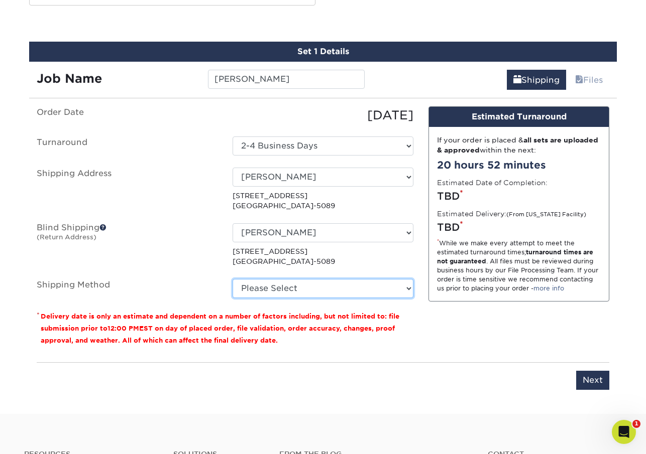
click at [258, 290] on select "Please Select Ground Shipping (+$7.84) 3 Day Shipping Service (+$20.06) 2 Day A…" at bounding box center [322, 288] width 181 height 19
select select "03"
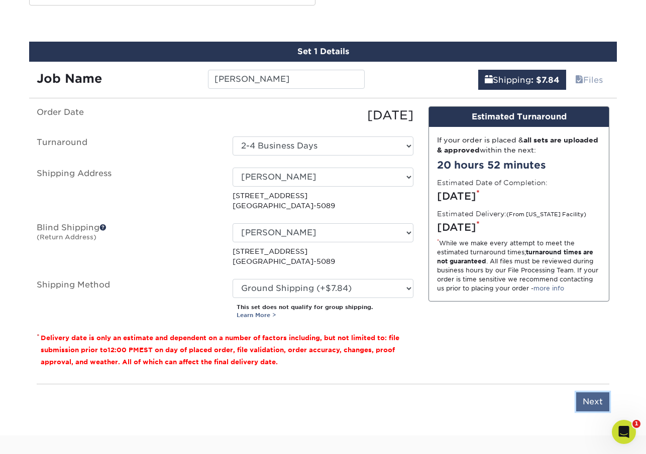
click at [593, 401] on input "Next" at bounding box center [592, 402] width 33 height 19
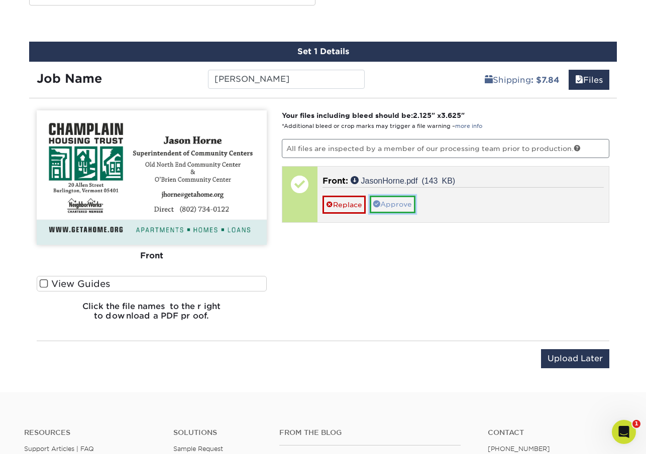
click at [395, 205] on link "Approve" at bounding box center [392, 204] width 46 height 17
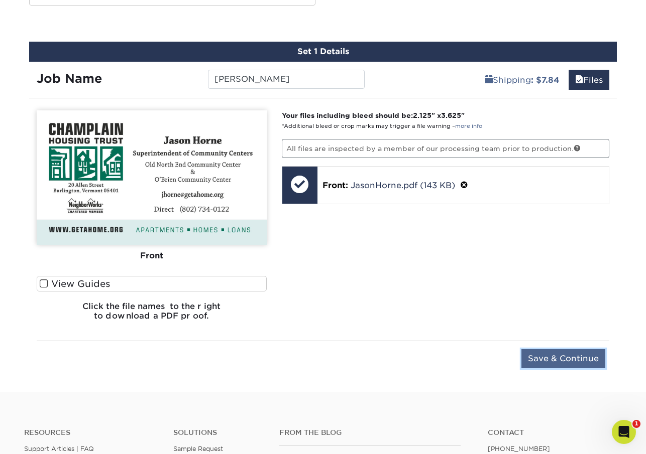
click at [544, 356] on input "Save & Continue" at bounding box center [563, 358] width 84 height 19
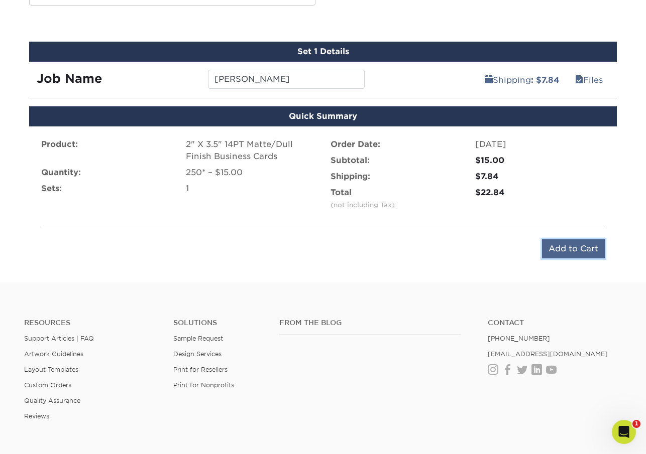
click at [567, 247] on input "Add to Cart" at bounding box center [573, 248] width 63 height 19
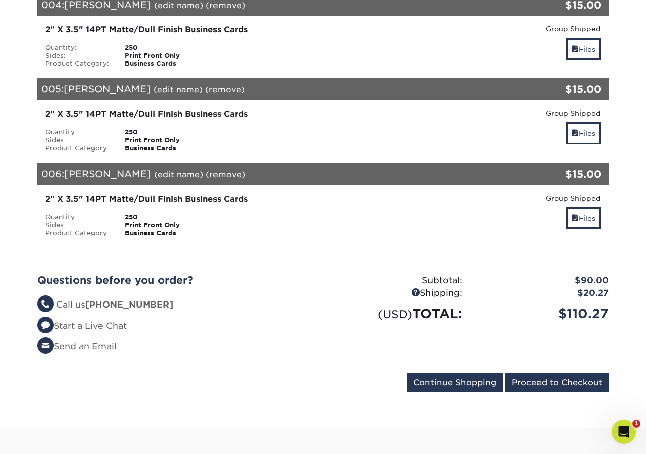
scroll to position [490, 0]
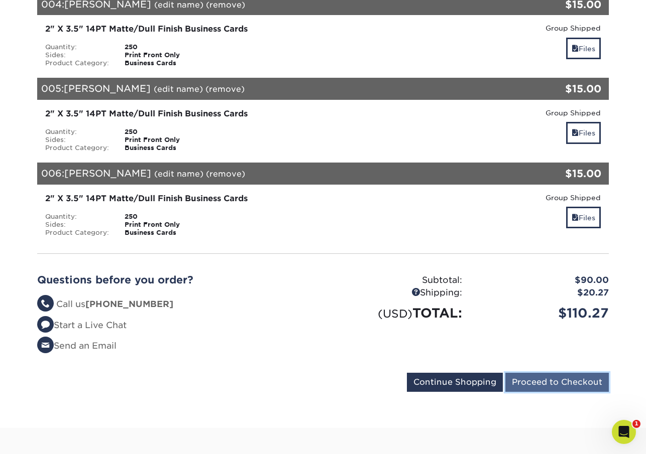
click at [566, 380] on input "Proceed to Checkout" at bounding box center [556, 382] width 103 height 19
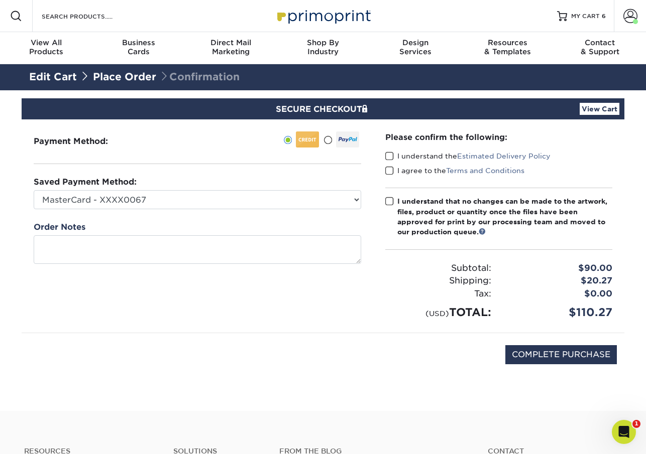
click at [209, 202] on select "MasterCard - XXXX0067 MasterCard - XXXX4433 Visa - XXXX1429 New Credit Card" at bounding box center [197, 199] width 327 height 19
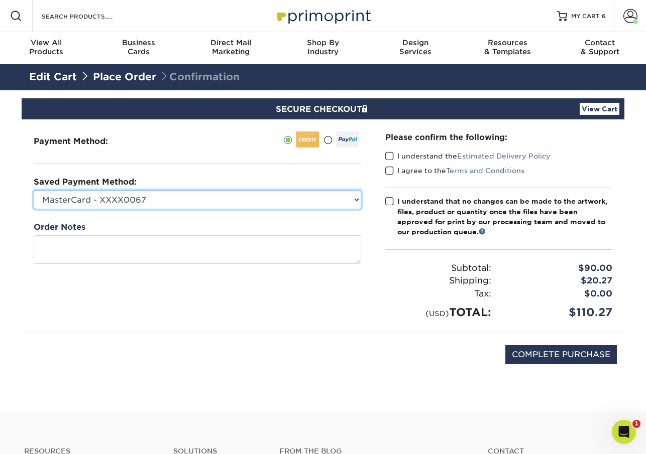
select select
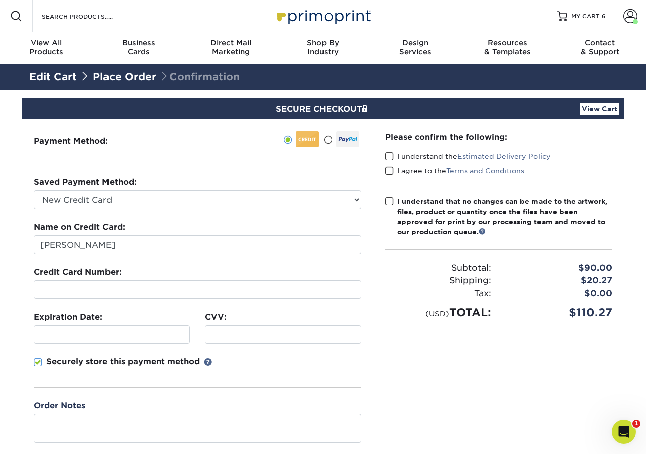
click at [76, 339] on div at bounding box center [112, 334] width 156 height 19
click at [464, 390] on div "Please confirm the following: I understand the Estimated Delivery Policy I agre…" at bounding box center [498, 287] width 251 height 336
click at [388, 156] on span at bounding box center [389, 157] width 9 height 10
click at [0, 0] on input "I understand the Estimated Delivery Policy" at bounding box center [0, 0] width 0 height 0
click at [389, 169] on span at bounding box center [389, 171] width 9 height 10
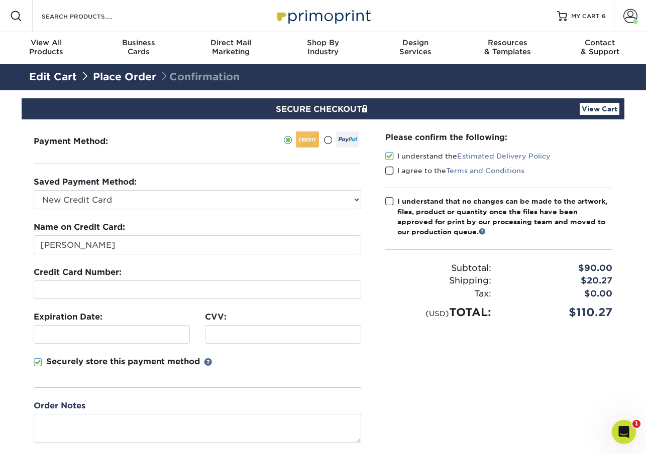
click at [0, 0] on input "I agree to the Terms and Conditions" at bounding box center [0, 0] width 0 height 0
click at [390, 202] on span at bounding box center [389, 202] width 9 height 10
click at [0, 0] on input "I understand that no changes can be made to the artwork, files, product or quan…" at bounding box center [0, 0] width 0 height 0
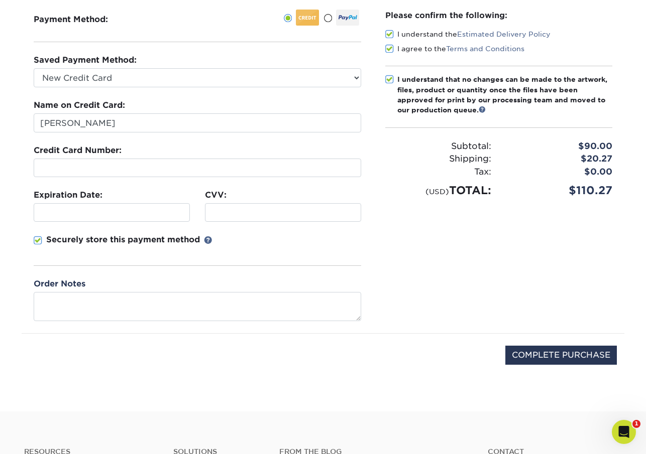
scroll to position [123, 0]
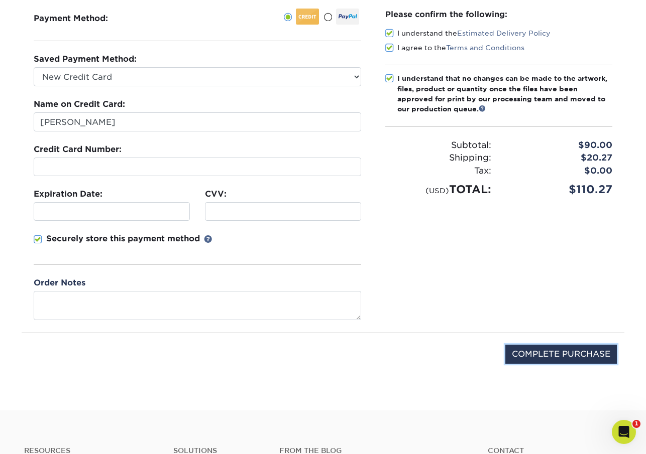
click at [540, 352] on input "COMPLETE PURCHASE" at bounding box center [560, 354] width 111 height 19
type input "PROCESSING, PLEASE WAIT..."
